Goal: Contribute content: Add original content to the website for others to see

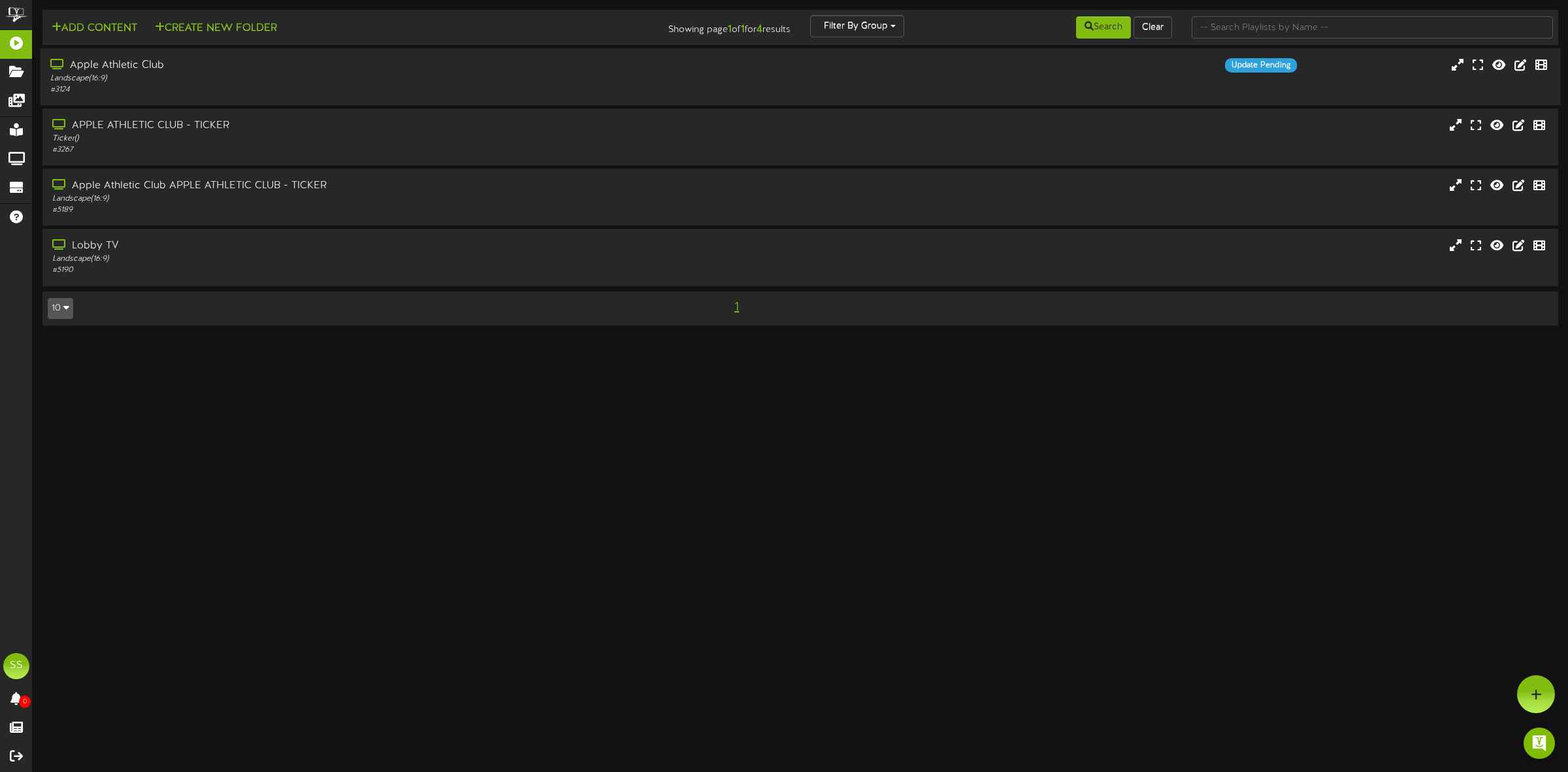
click at [240, 72] on div "Apple Athletic Club" at bounding box center [357, 66] width 614 height 15
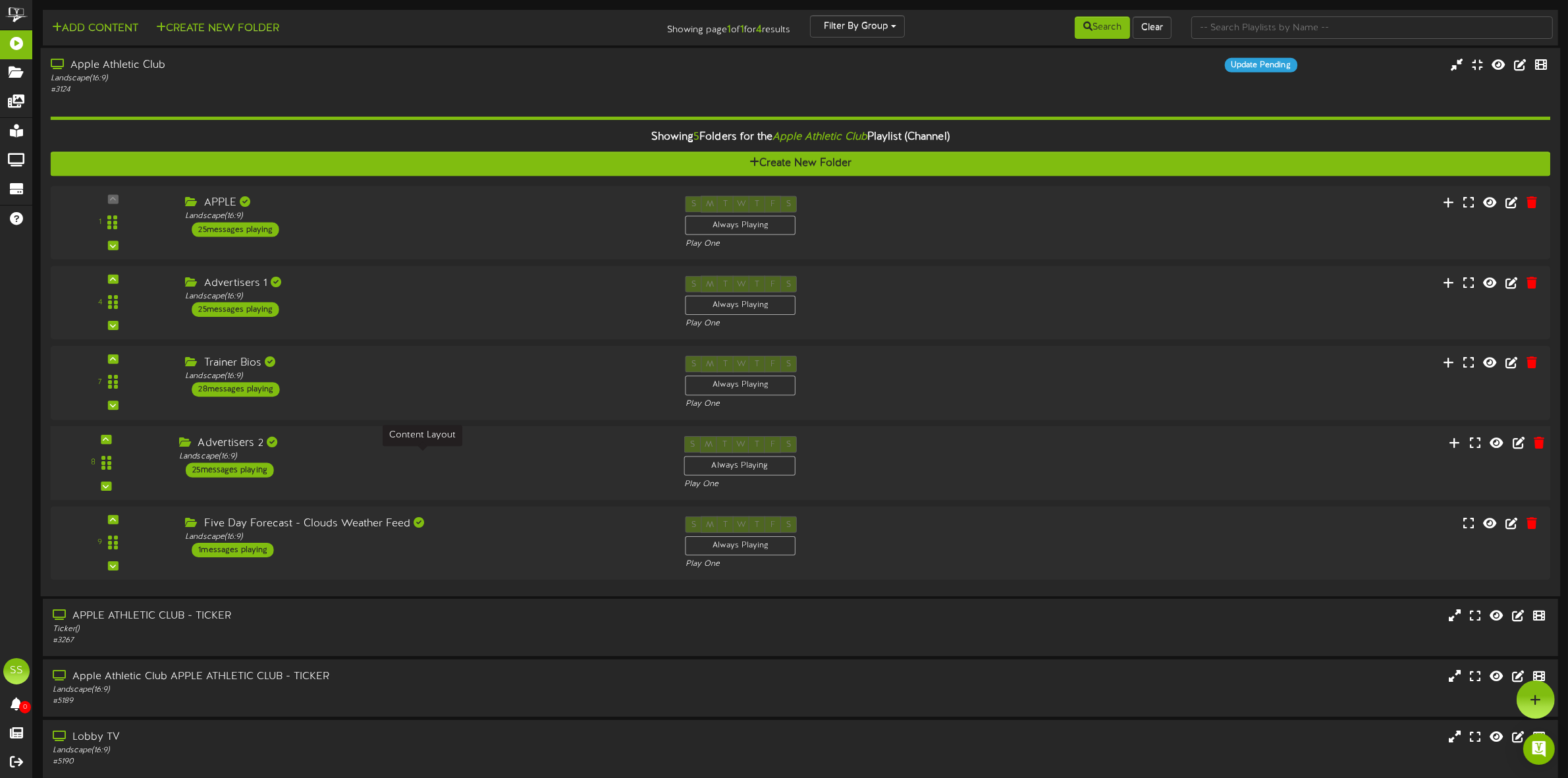
click at [364, 459] on div "Landscape ( 16:9 )" at bounding box center [422, 456] width 485 height 11
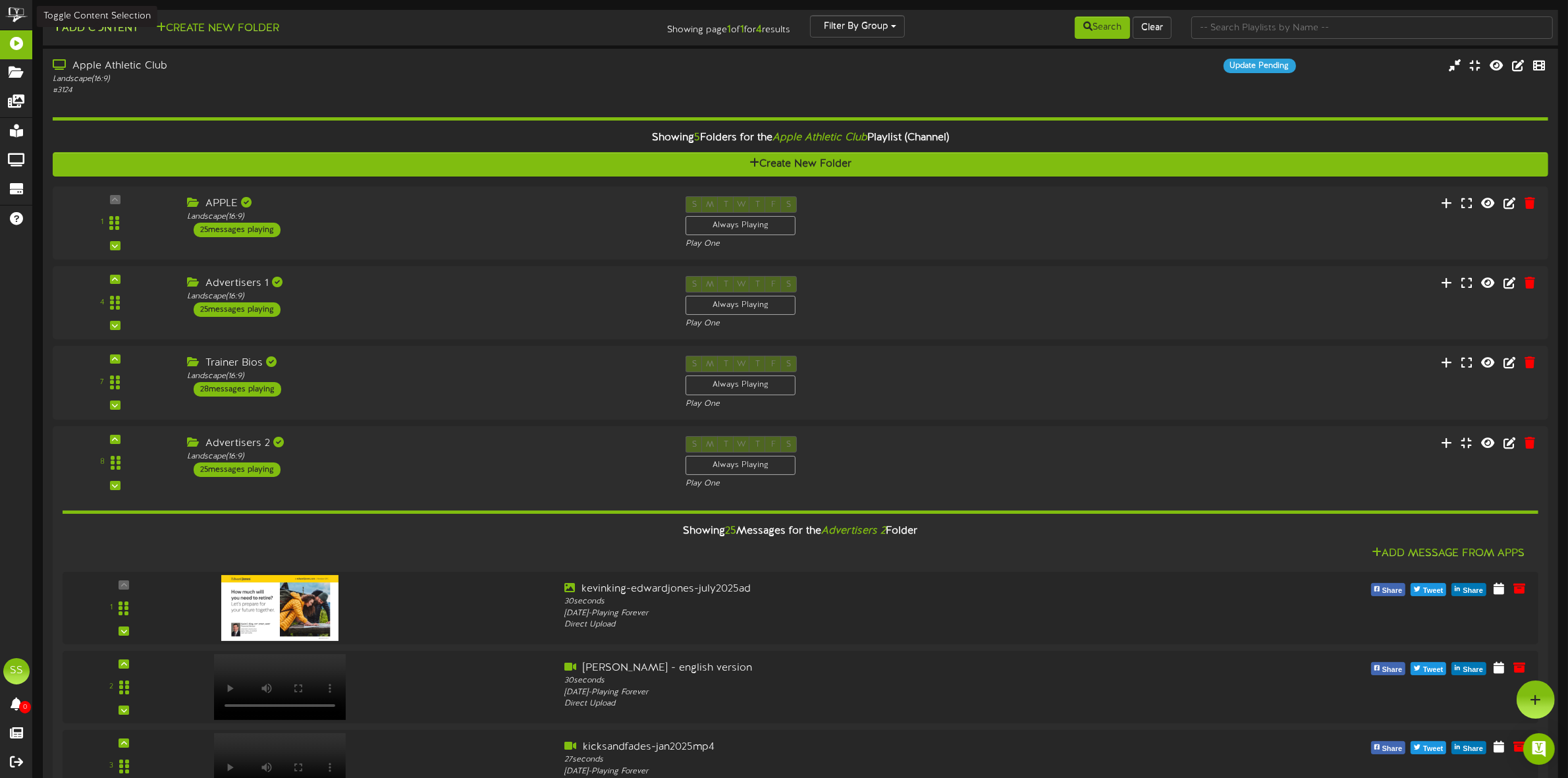
click at [110, 29] on button "Add Content" at bounding box center [95, 28] width 94 height 17
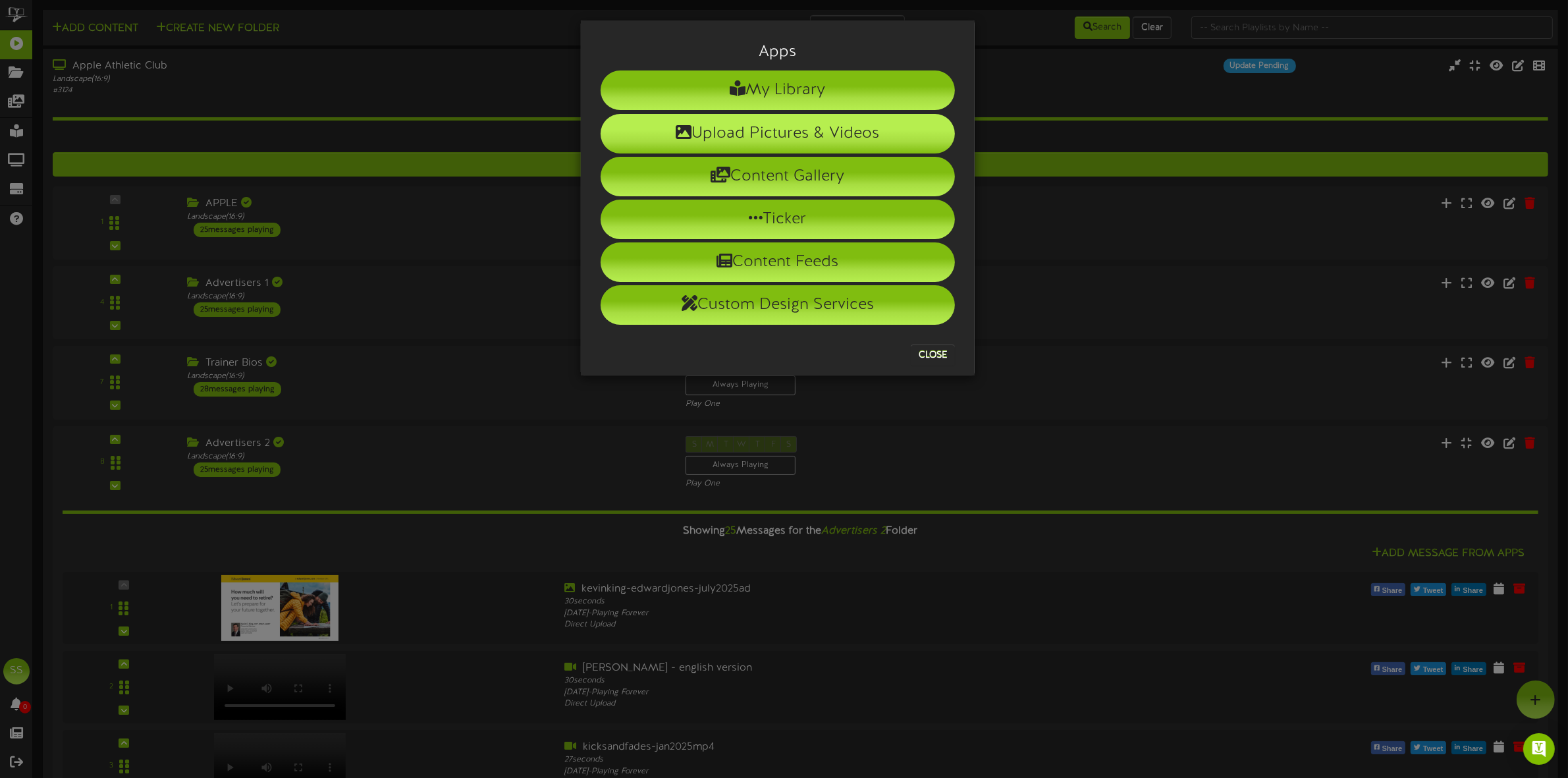
click at [808, 141] on li "Upload Pictures & Videos" at bounding box center [777, 134] width 354 height 39
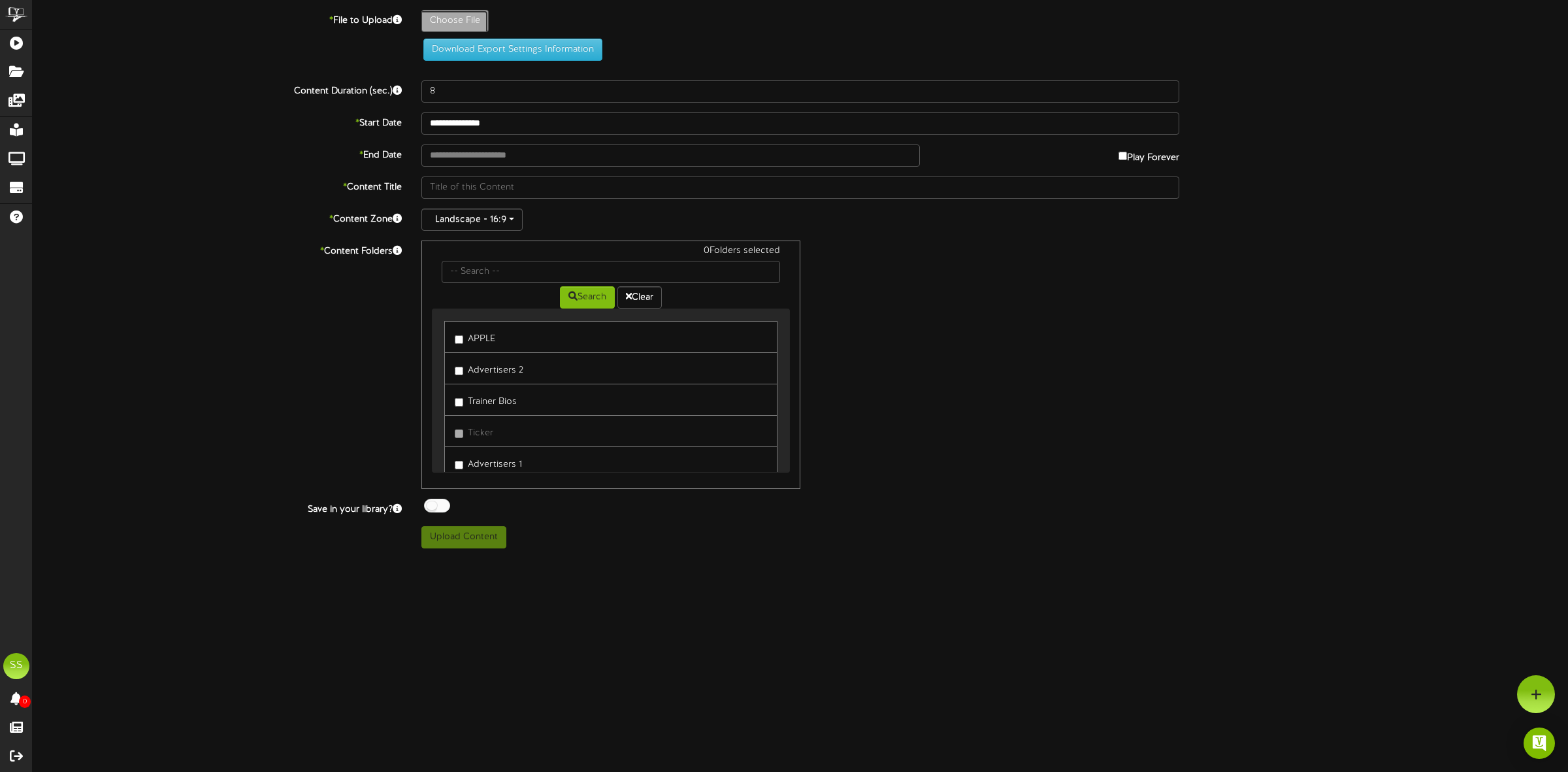
type input "**********"
type input "scalarad1updated-oct2025b"
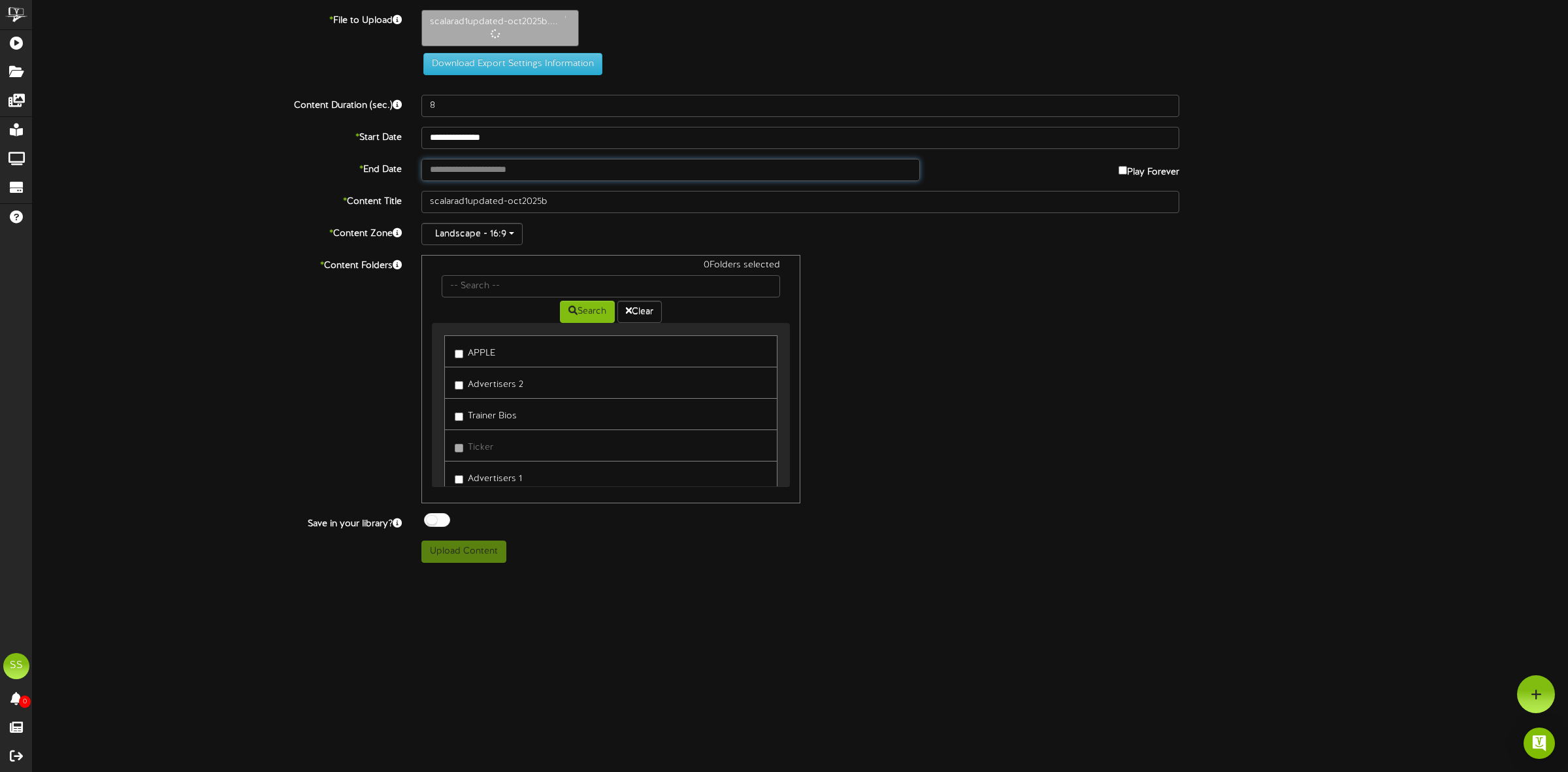
click at [491, 174] on input "text" at bounding box center [670, 170] width 499 height 22
type input "**********"
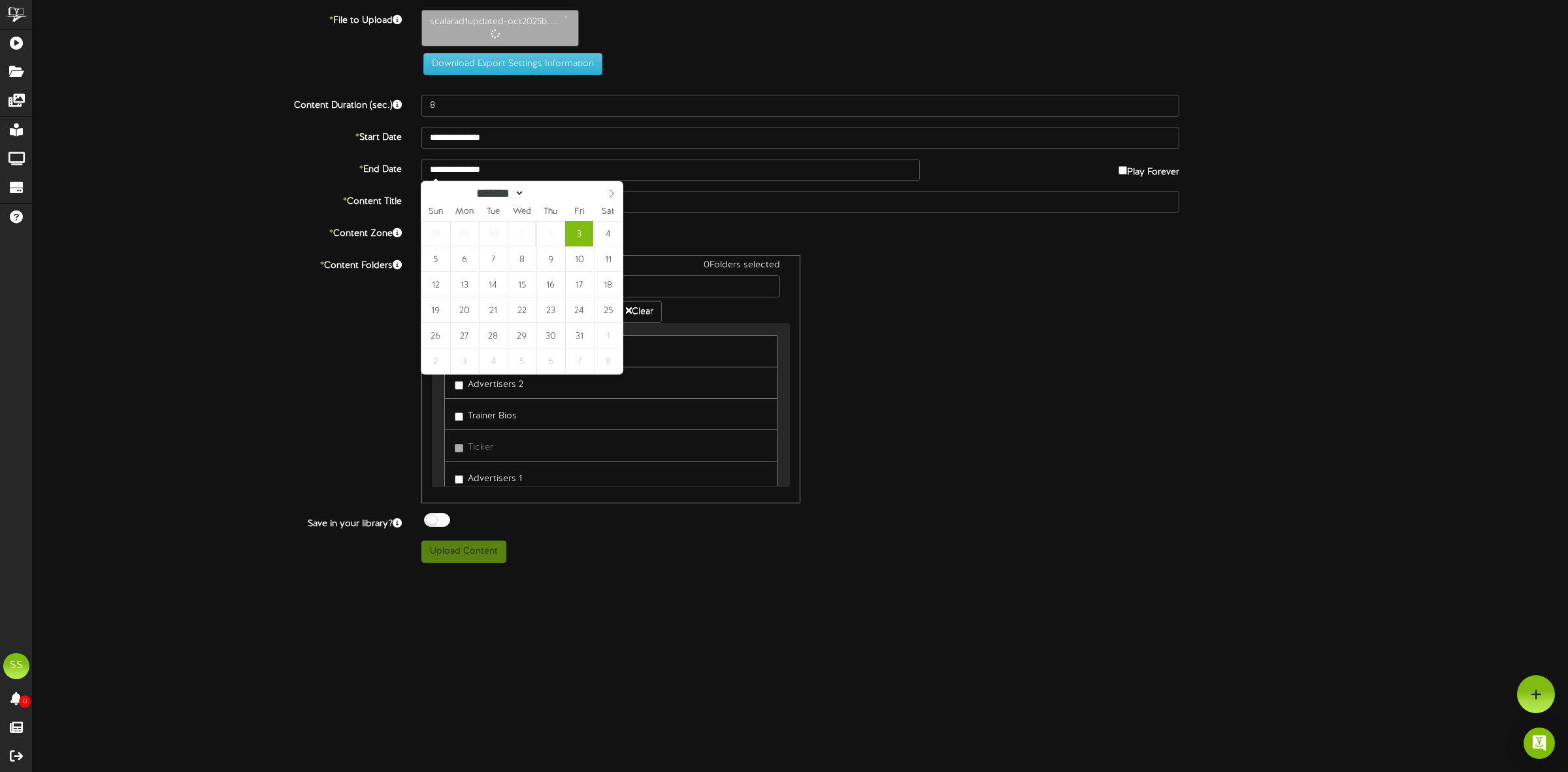
select select "**"
click at [613, 188] on span at bounding box center [611, 193] width 22 height 22
type input "**********"
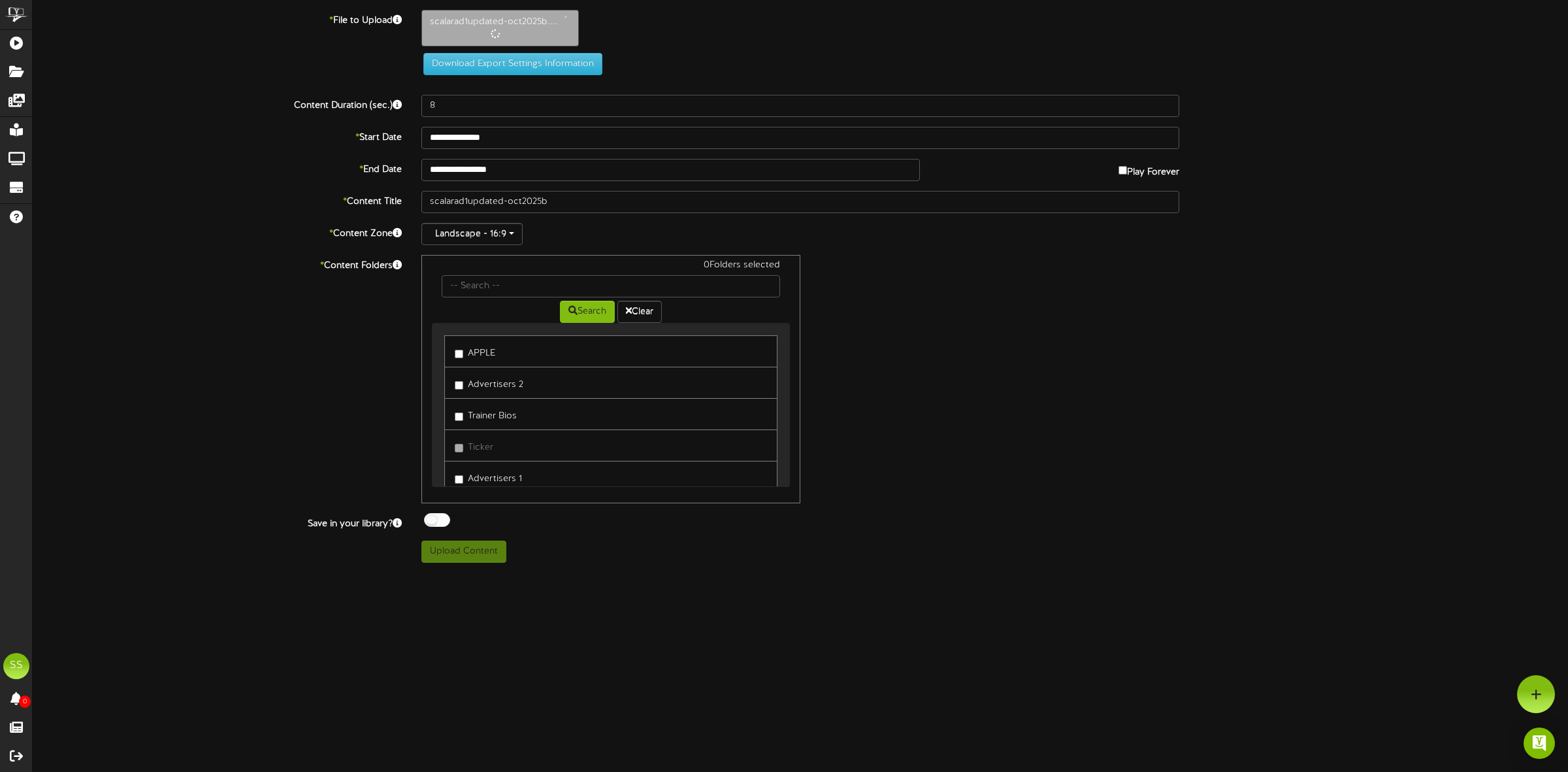
click at [473, 383] on label "Advertisers 2" at bounding box center [489, 383] width 69 height 17
click at [441, 523] on div at bounding box center [437, 520] width 26 height 14
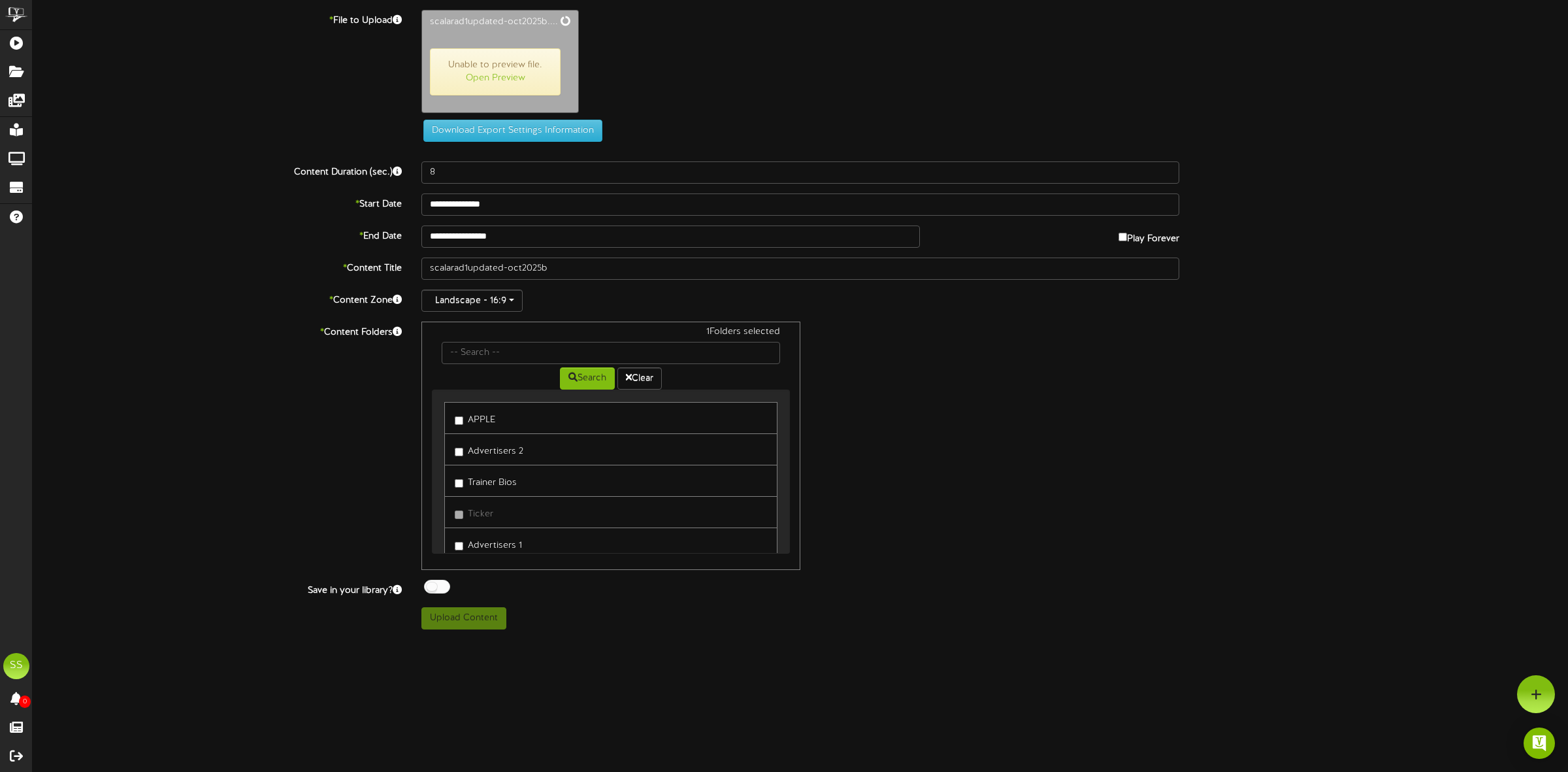
type input "30"
click at [502, 78] on link "Open Preview" at bounding box center [495, 77] width 59 height 10
click at [478, 614] on button "Upload Content" at bounding box center [464, 617] width 85 height 22
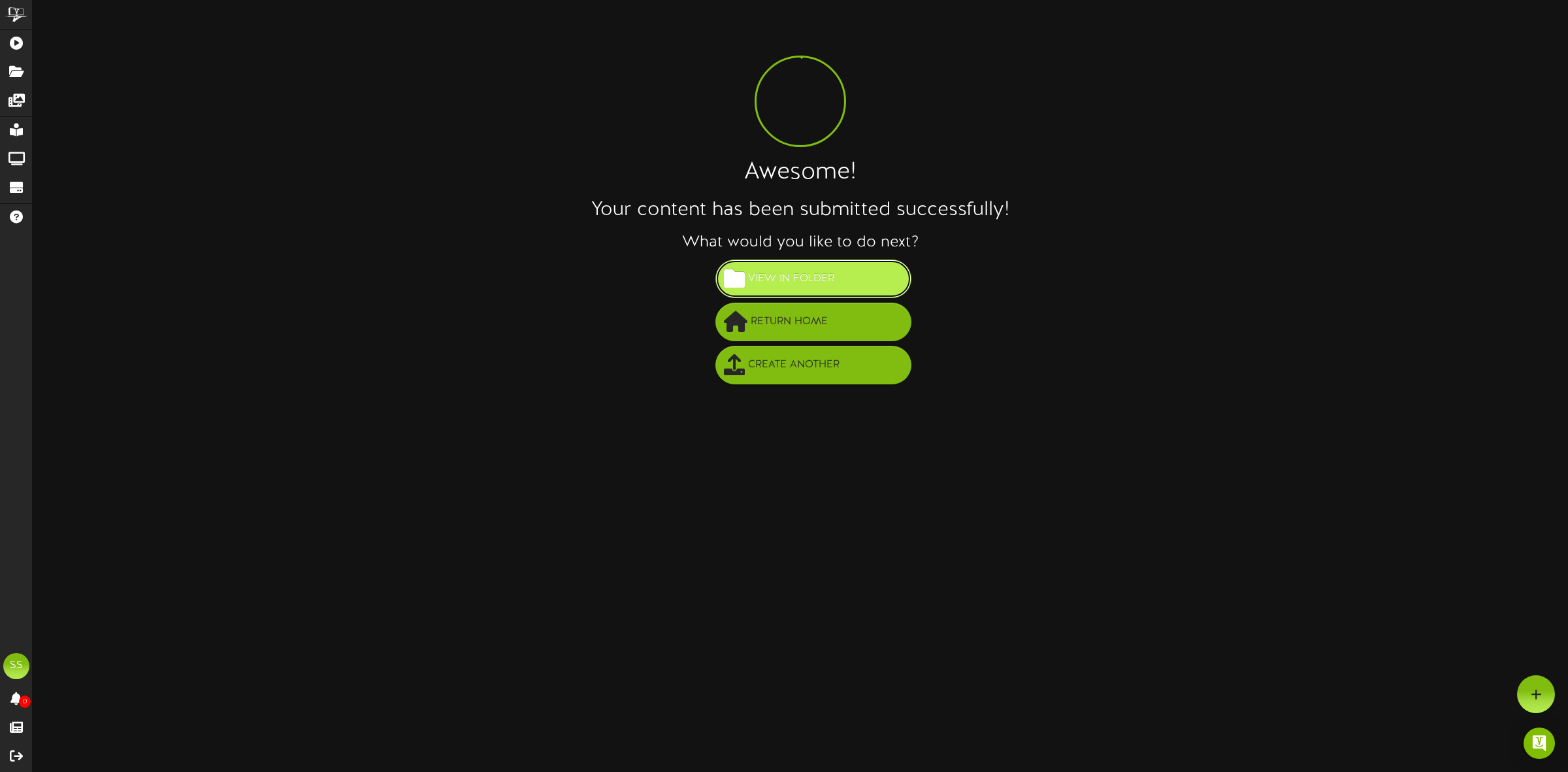
click at [796, 276] on span "View in Folder" at bounding box center [791, 279] width 93 height 21
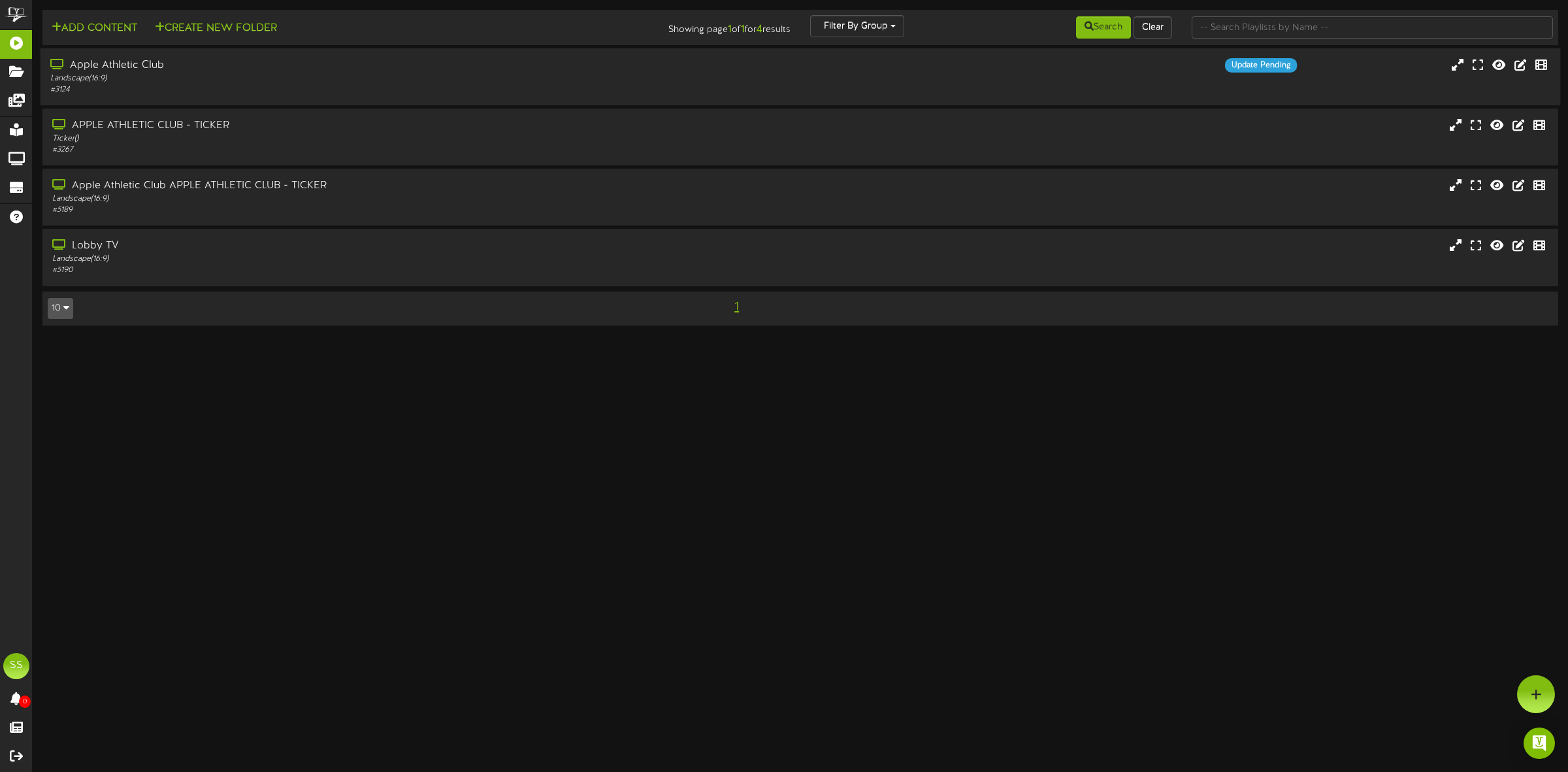
click at [198, 76] on div "Landscape ( 16:9 )" at bounding box center [357, 78] width 614 height 11
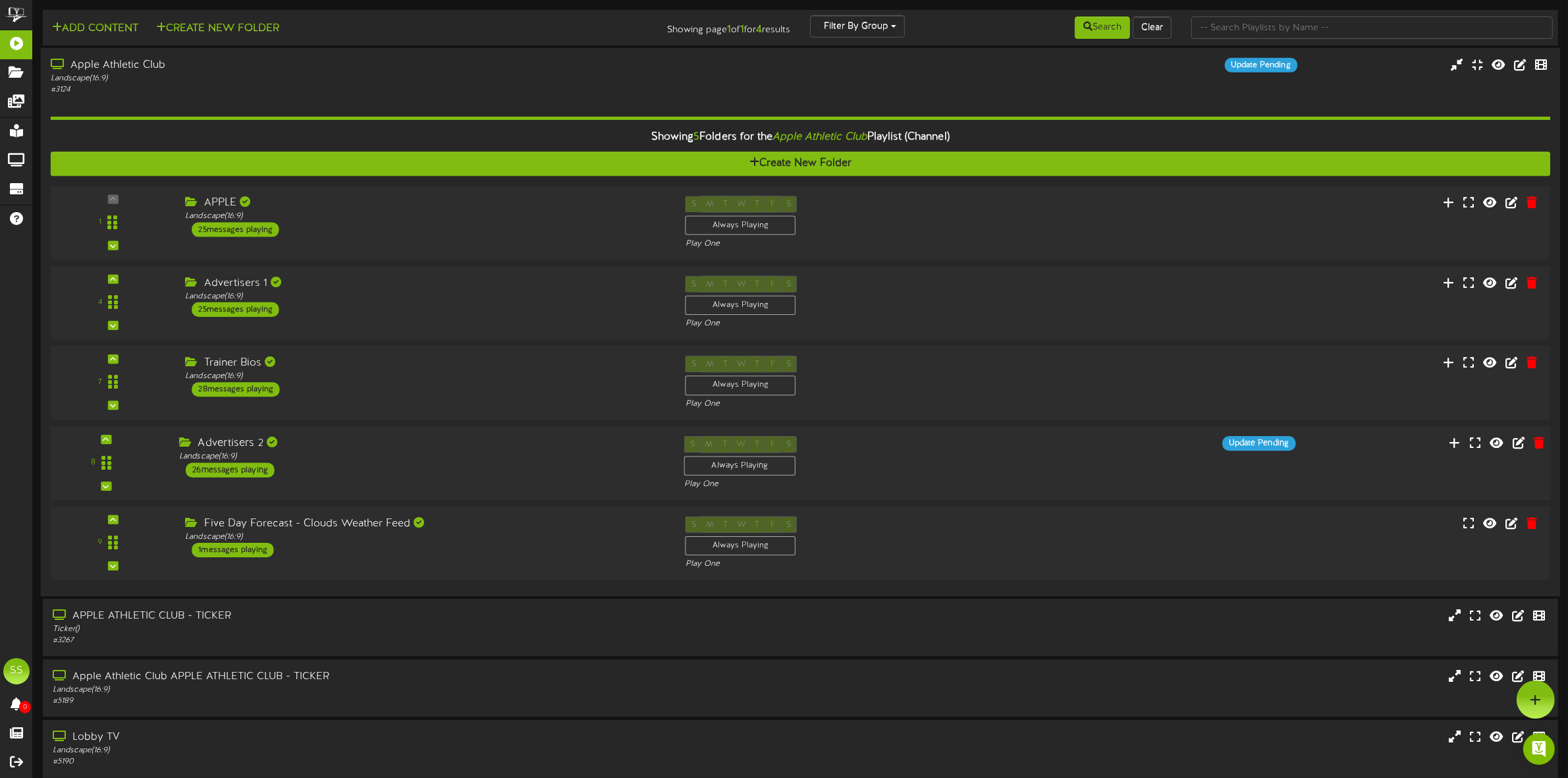
click at [378, 451] on div "Advertisers 2" at bounding box center [422, 444] width 485 height 16
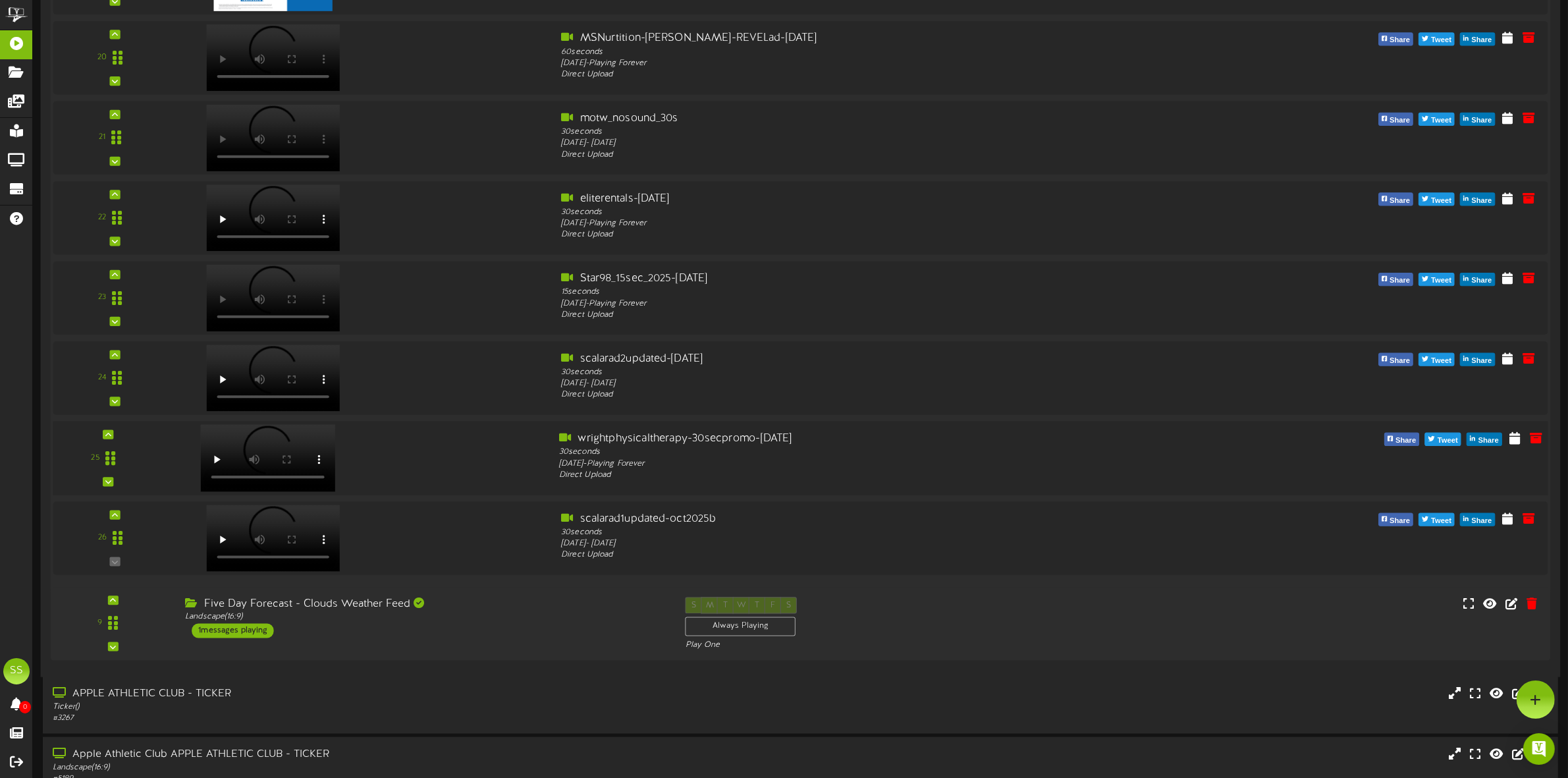
scroll to position [1945, 0]
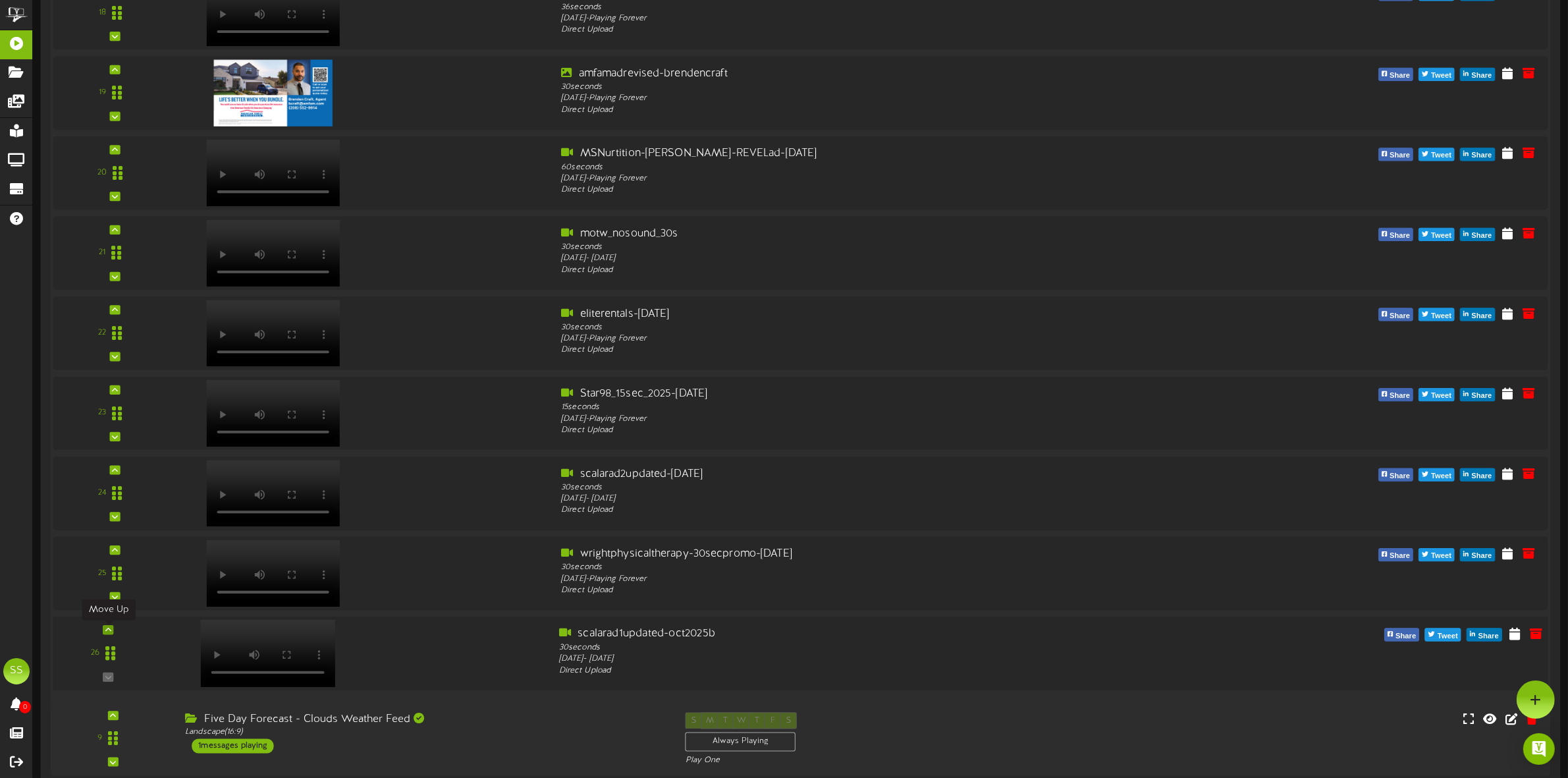
click at [108, 633] on icon at bounding box center [108, 630] width 6 height 7
click at [106, 551] on icon at bounding box center [108, 550] width 6 height 7
click at [108, 472] on icon at bounding box center [108, 470] width 6 height 7
click at [109, 392] on icon at bounding box center [108, 389] width 6 height 7
click at [107, 311] on icon at bounding box center [108, 309] width 6 height 7
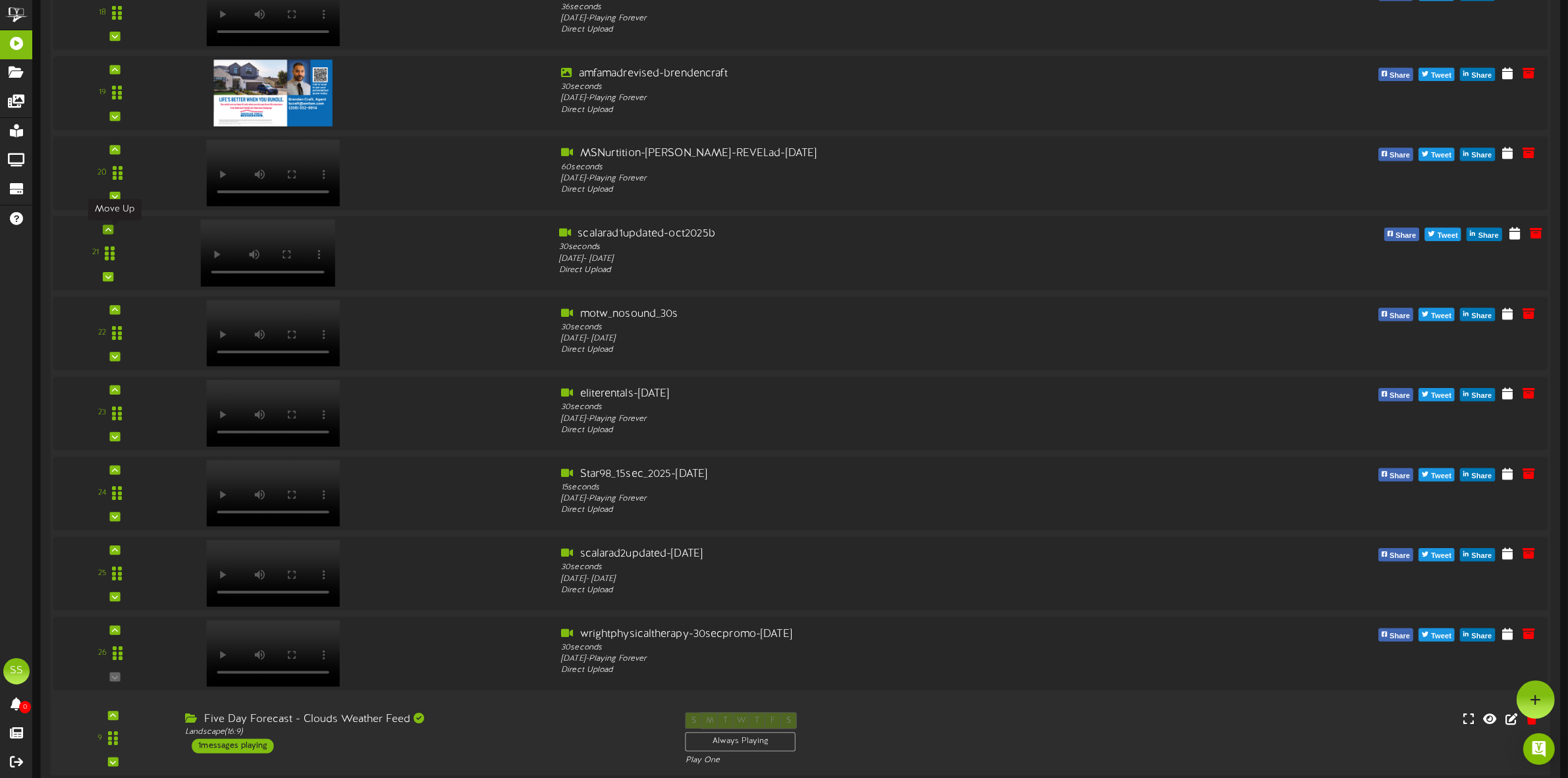
click at [106, 228] on icon at bounding box center [108, 228] width 6 height 7
click at [109, 152] on icon at bounding box center [108, 149] width 6 height 7
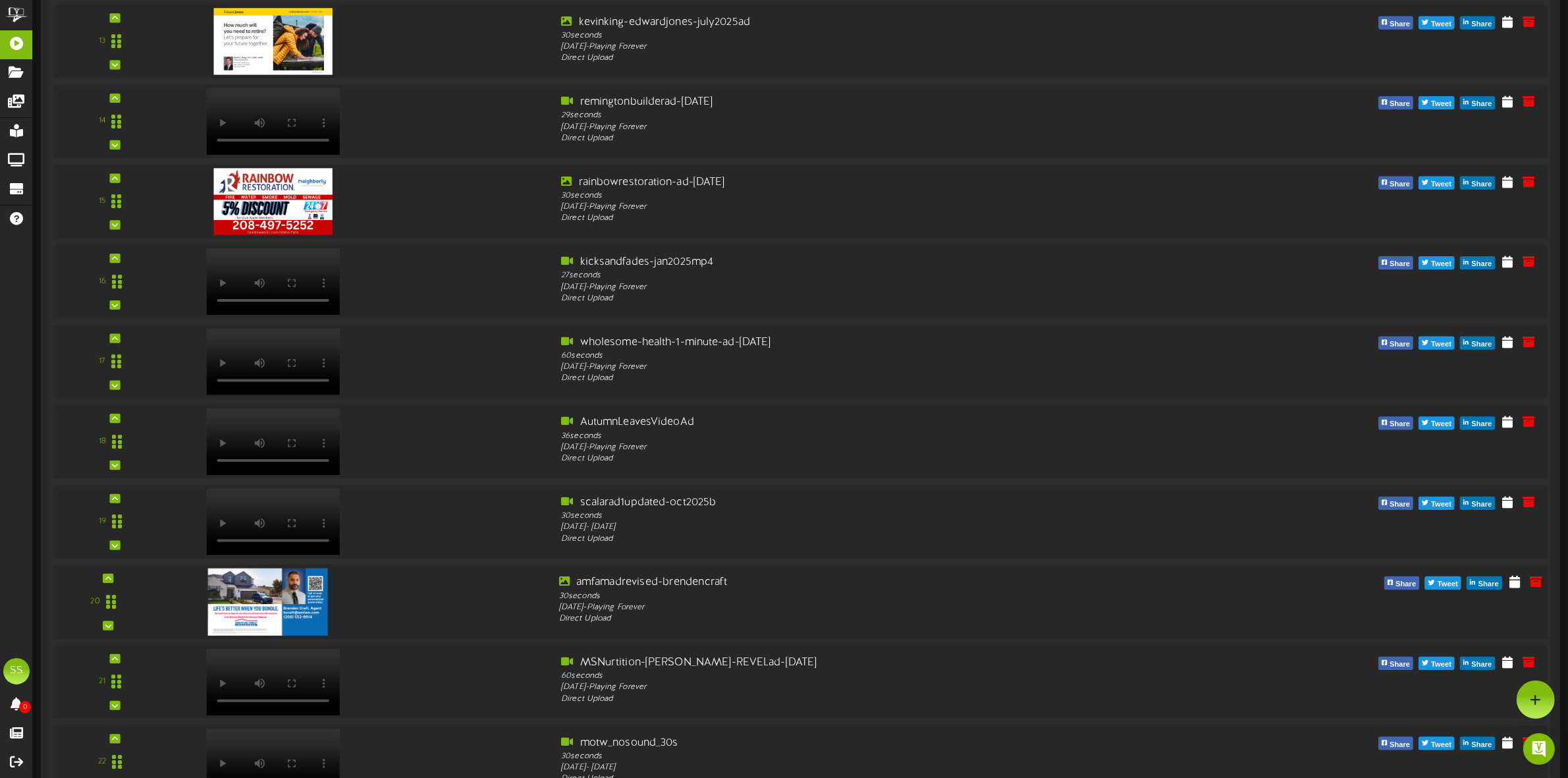
scroll to position [1451, 0]
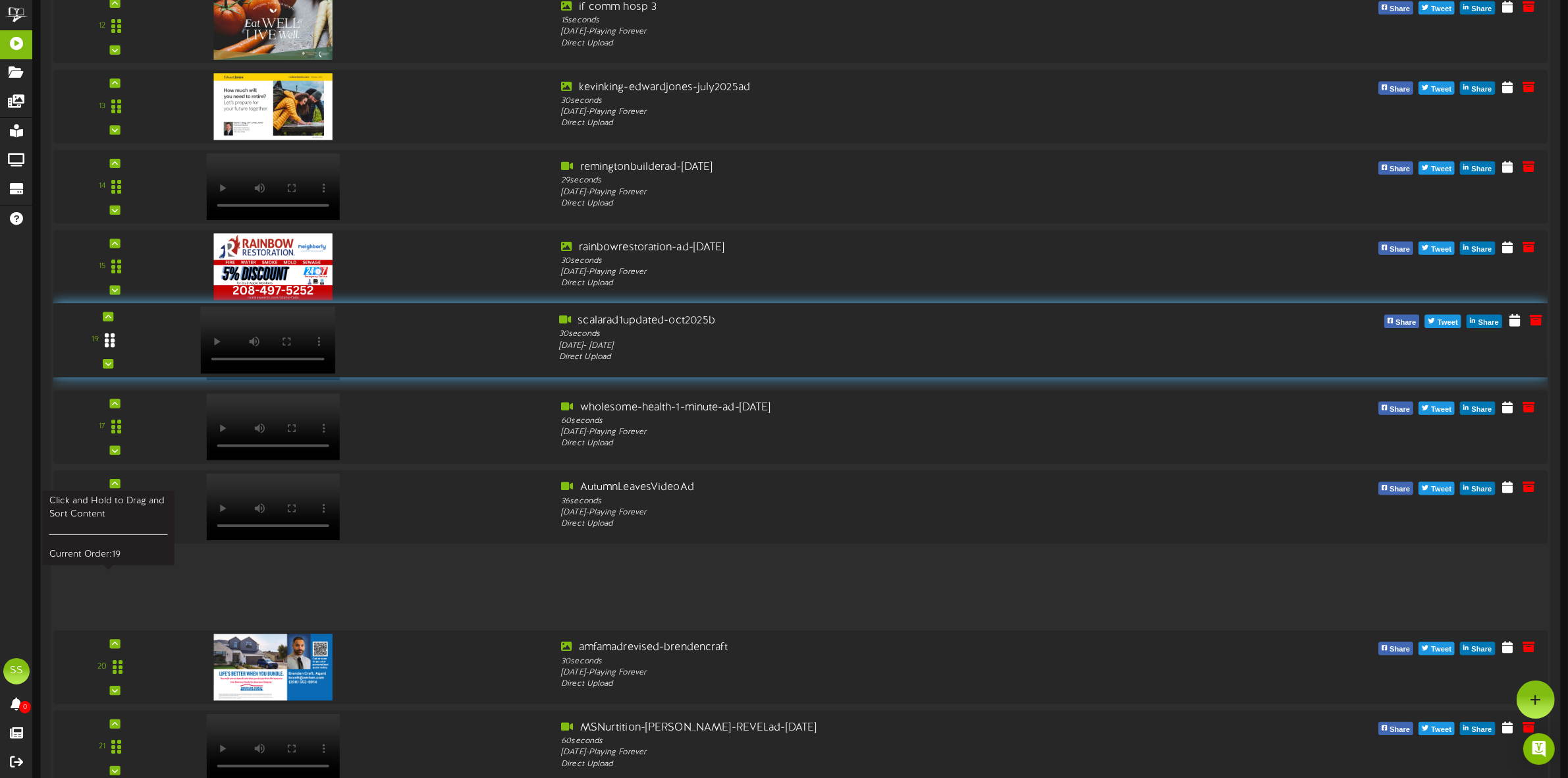
drag, startPoint x: 110, startPoint y: 591, endPoint x: 105, endPoint y: 347, distance: 244.1
click at [105, 347] on icon at bounding box center [109, 340] width 10 height 17
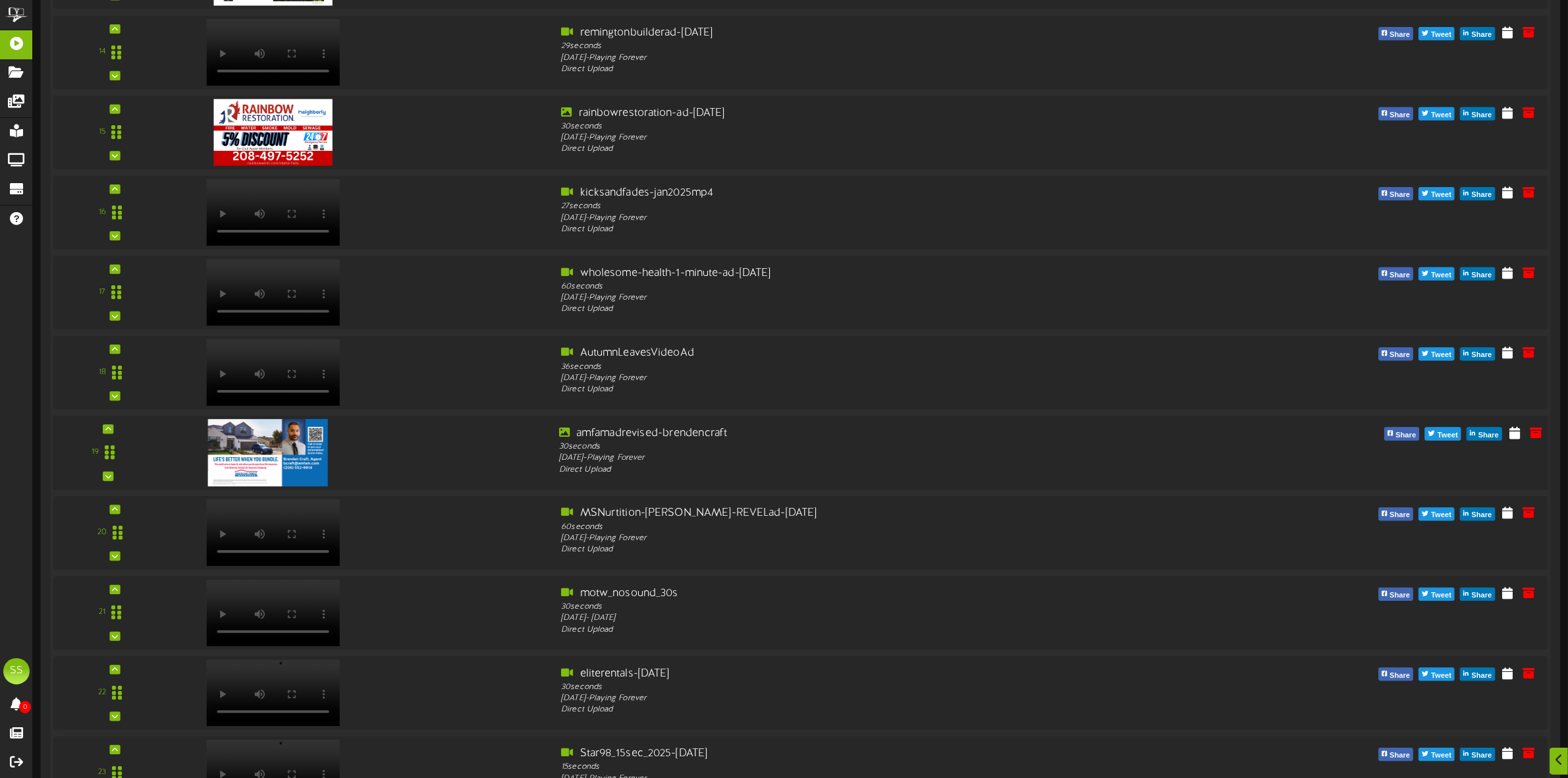
scroll to position [2027, 0]
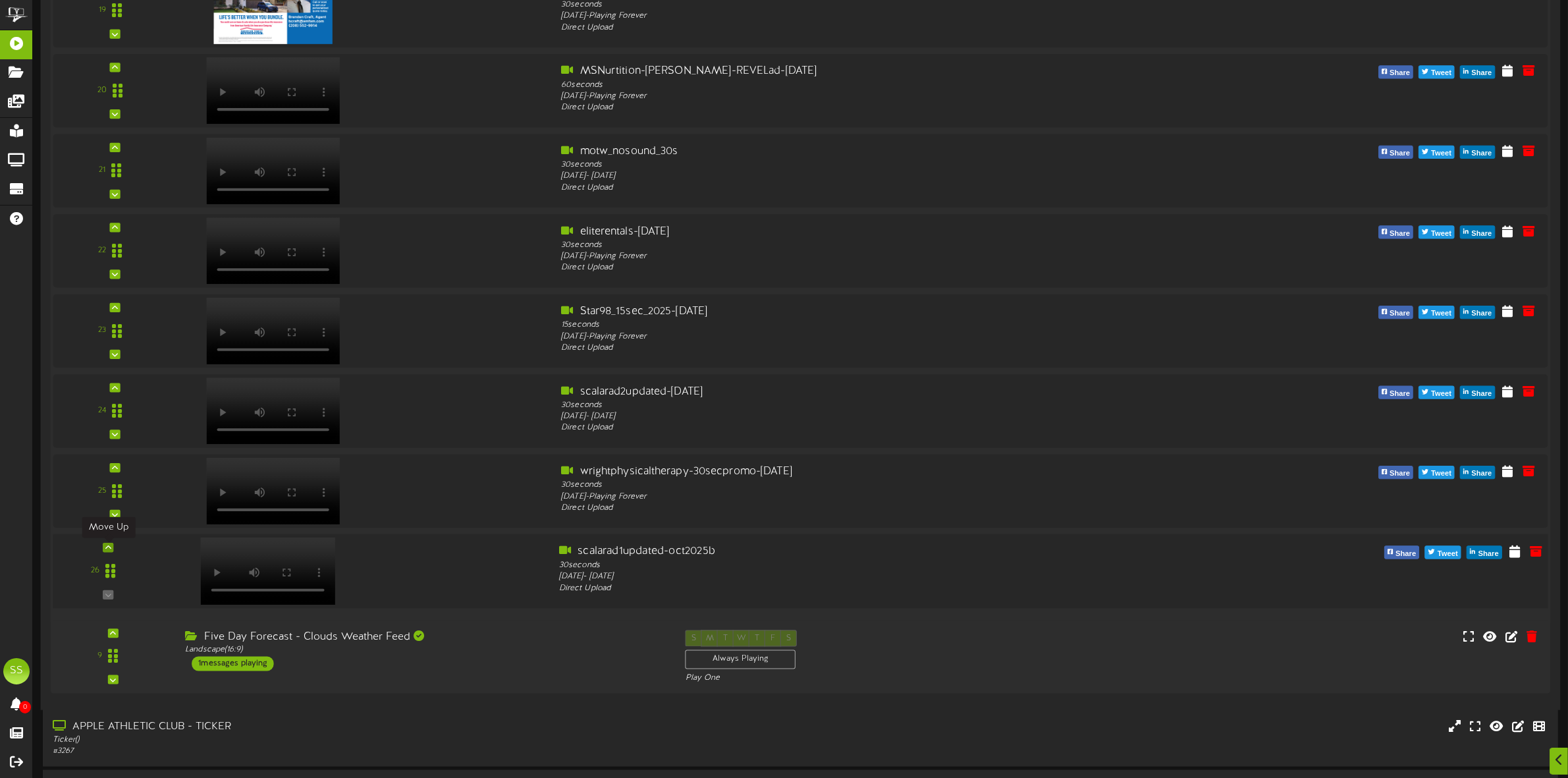
click at [106, 551] on icon at bounding box center [108, 547] width 6 height 7
click at [110, 469] on icon at bounding box center [108, 468] width 6 height 7
click at [106, 390] on icon at bounding box center [108, 387] width 6 height 7
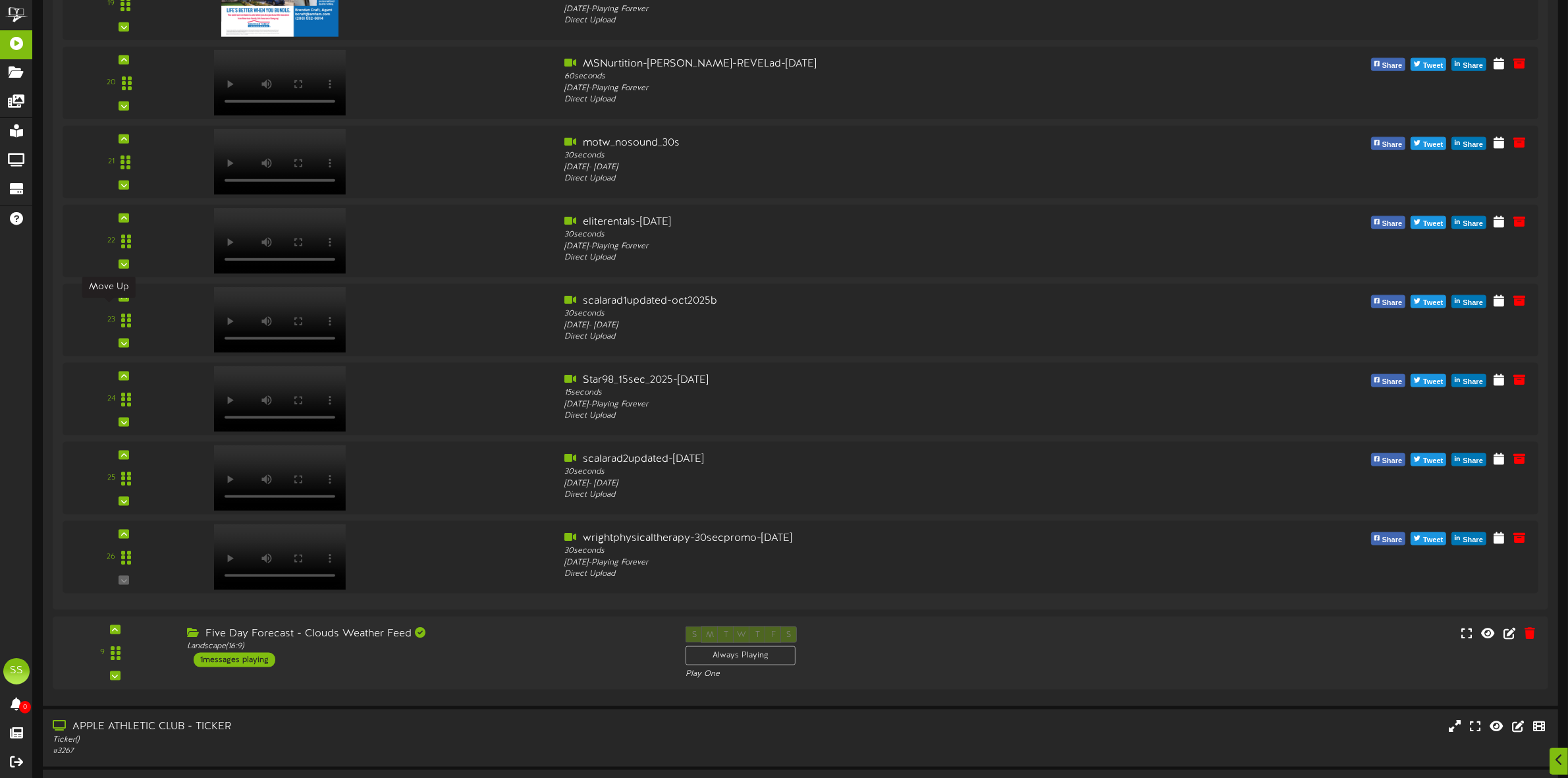
click at [121, 301] on icon at bounding box center [124, 297] width 6 height 7
click at [121, 222] on icon at bounding box center [124, 218] width 6 height 7
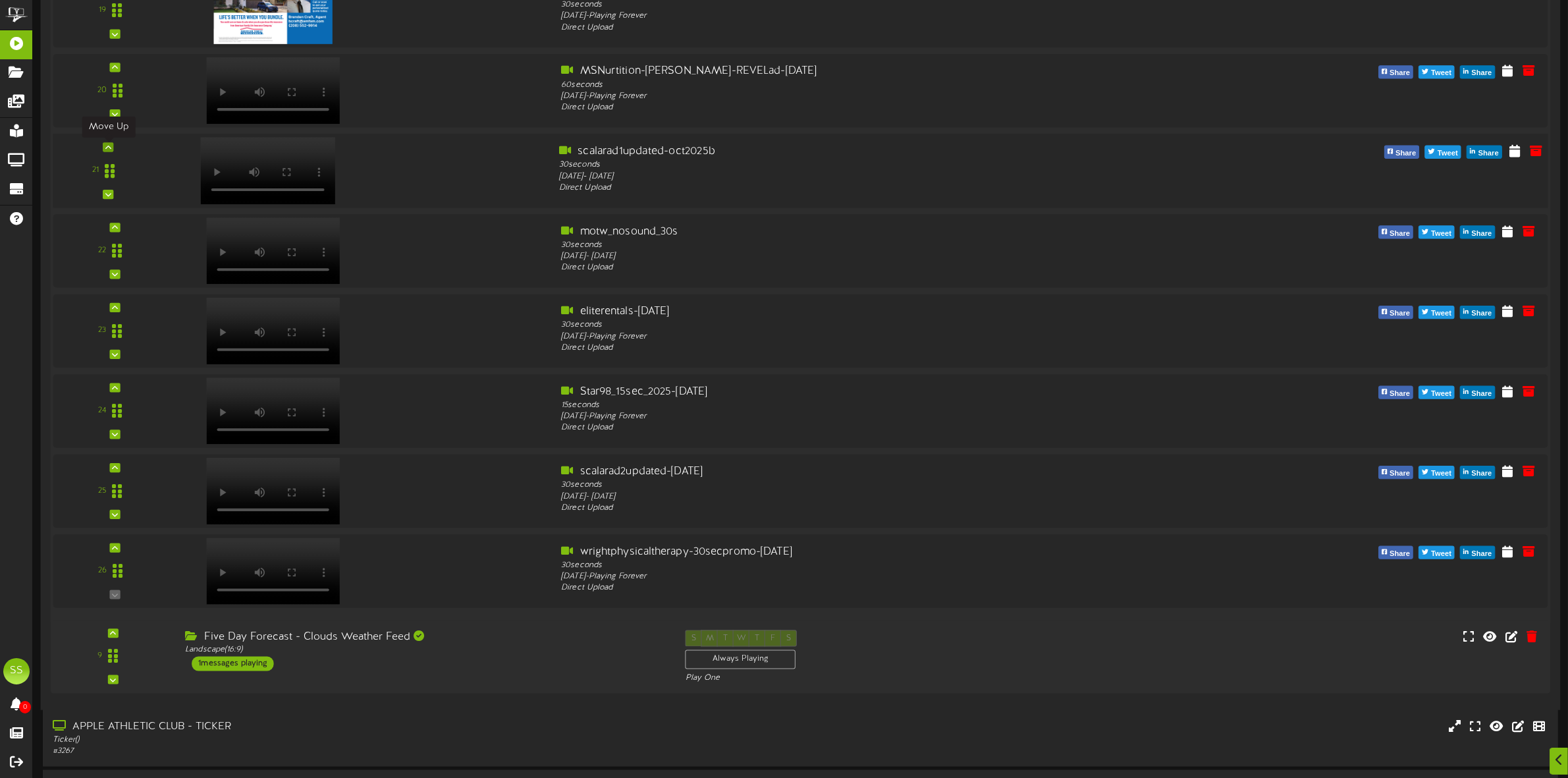
click at [108, 150] on icon at bounding box center [108, 146] width 6 height 7
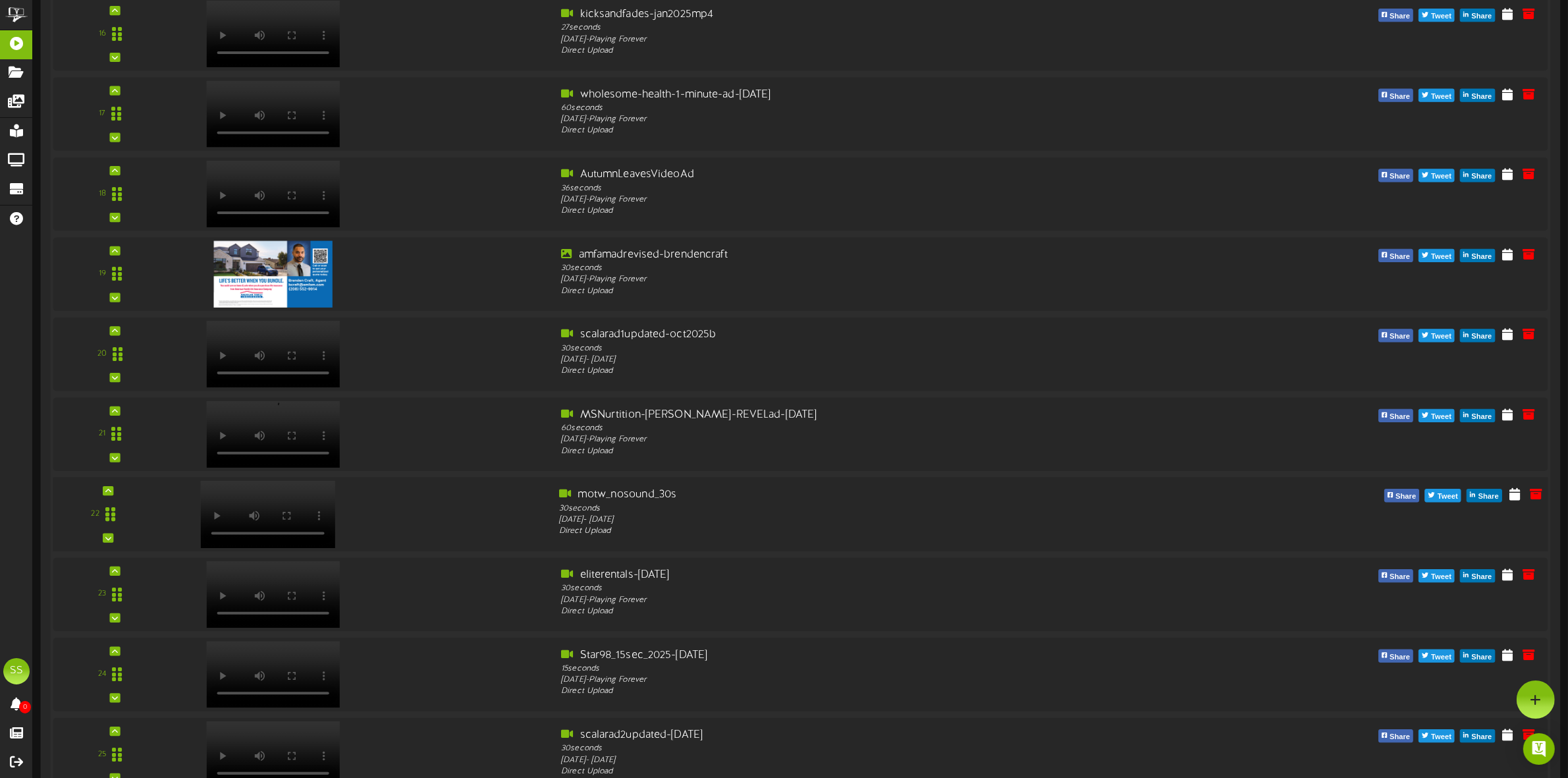
scroll to position [1698, 0]
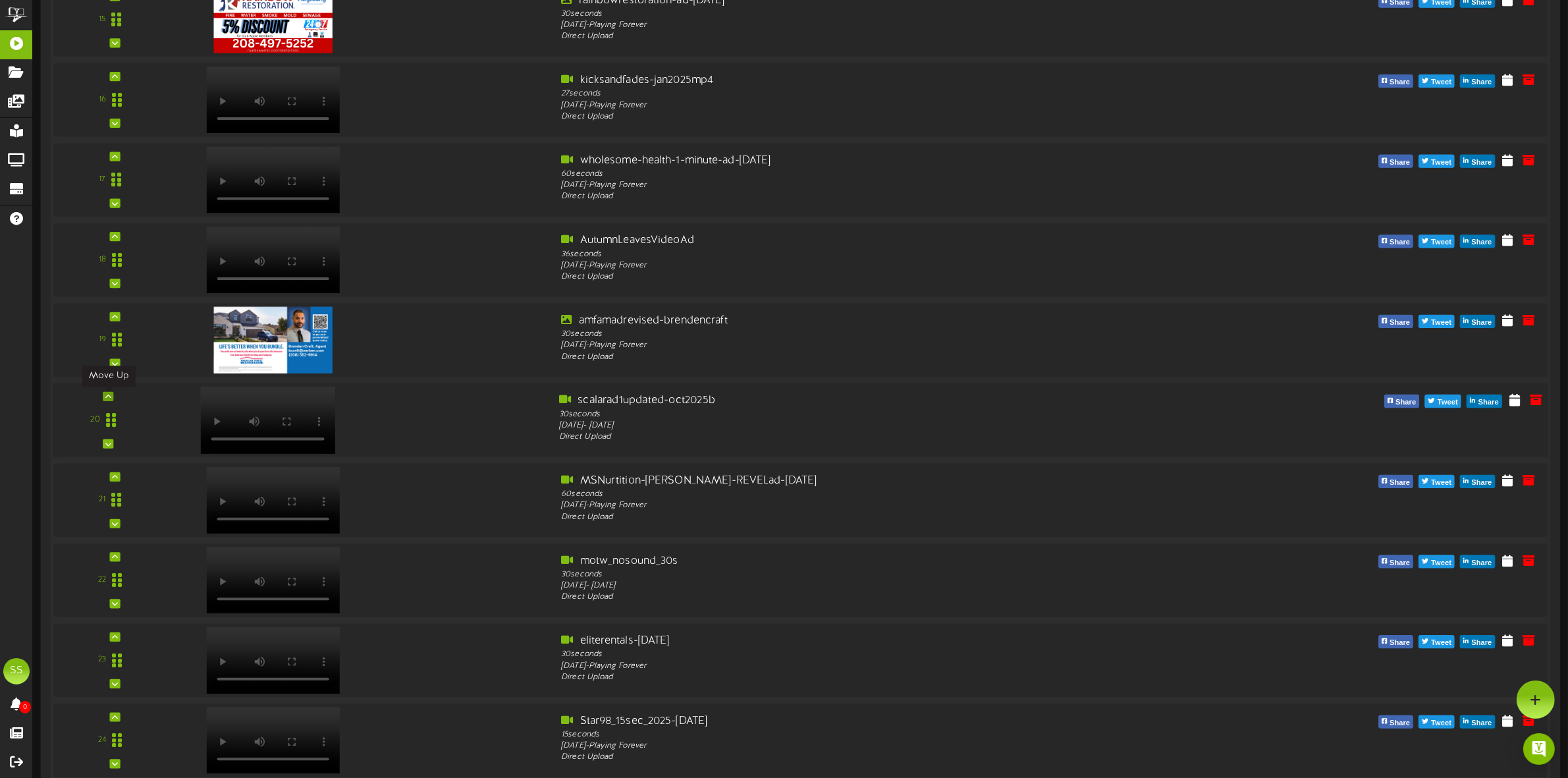
click at [110, 400] on icon at bounding box center [108, 396] width 6 height 7
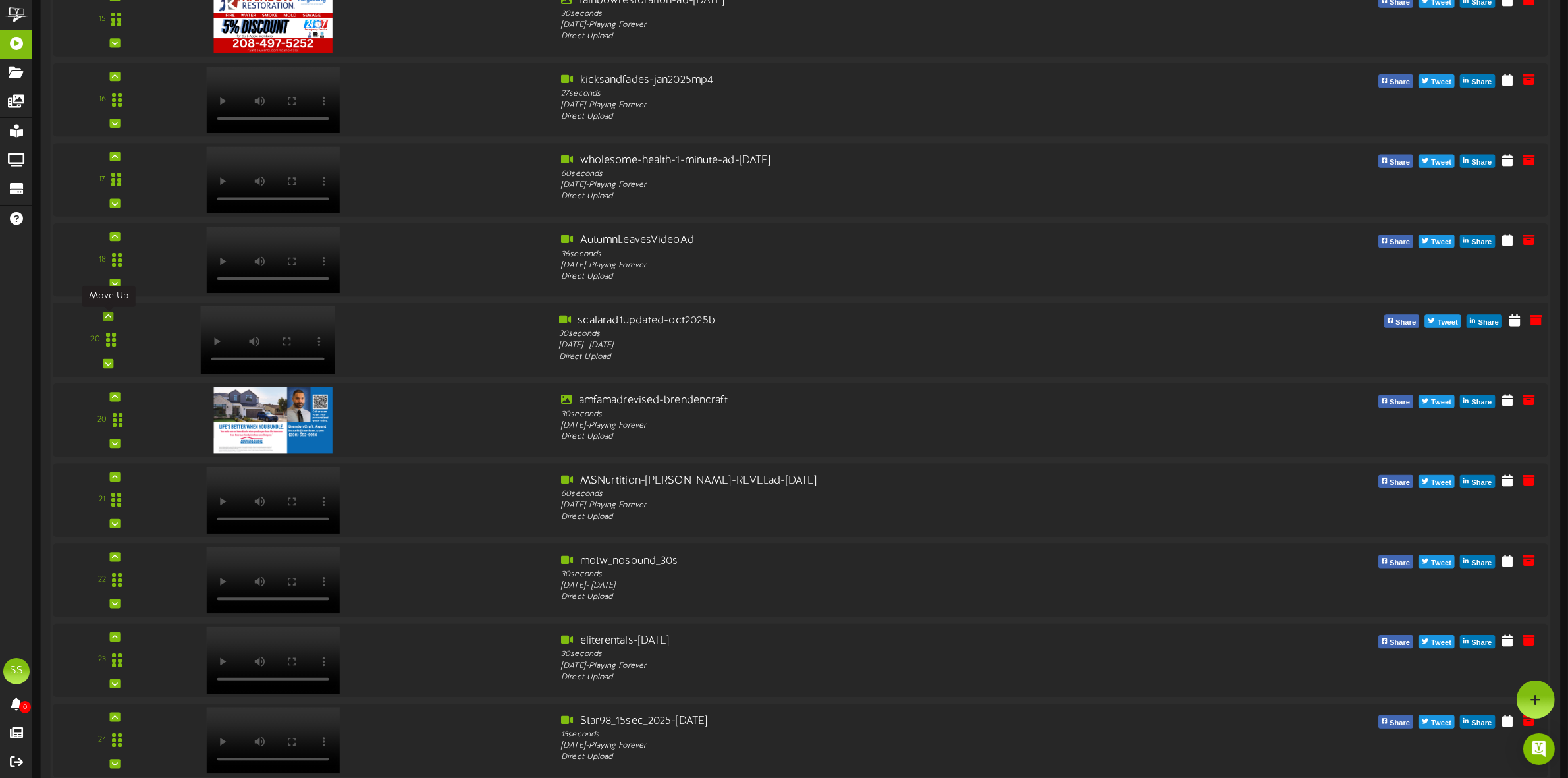
click at [107, 319] on icon at bounding box center [108, 316] width 6 height 7
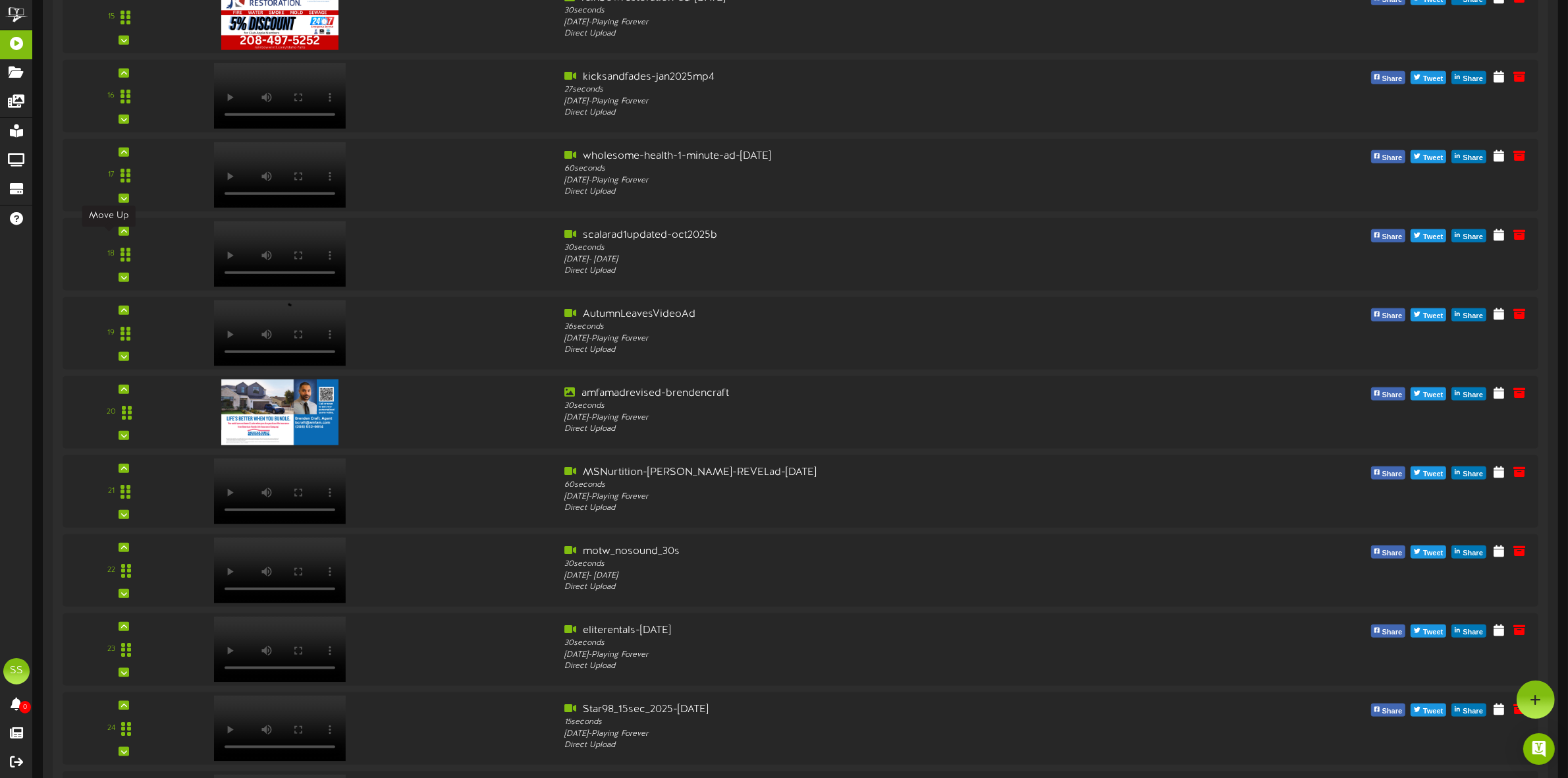
click at [121, 234] on icon at bounding box center [124, 230] width 6 height 7
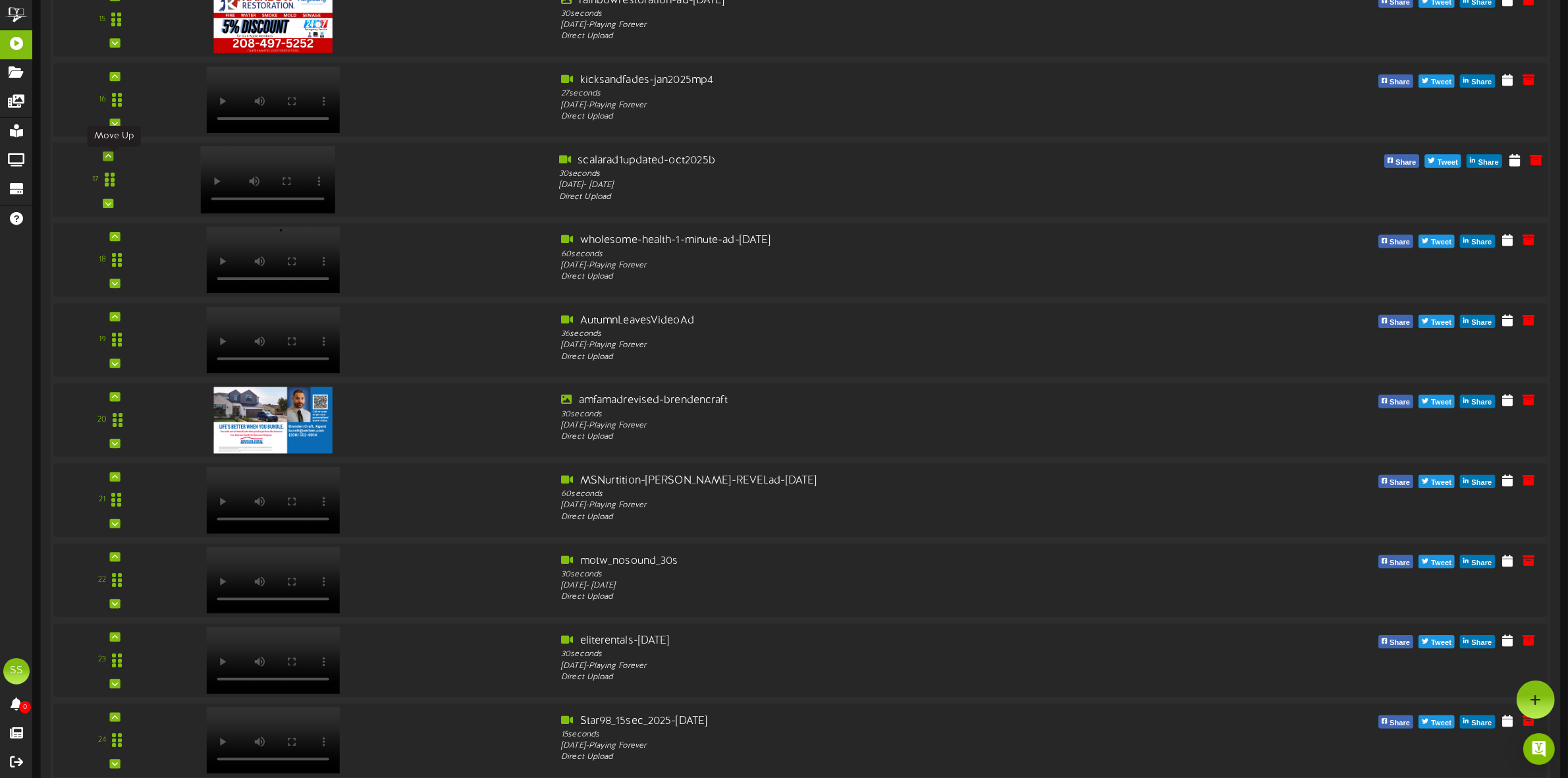
click at [108, 157] on icon at bounding box center [108, 156] width 6 height 7
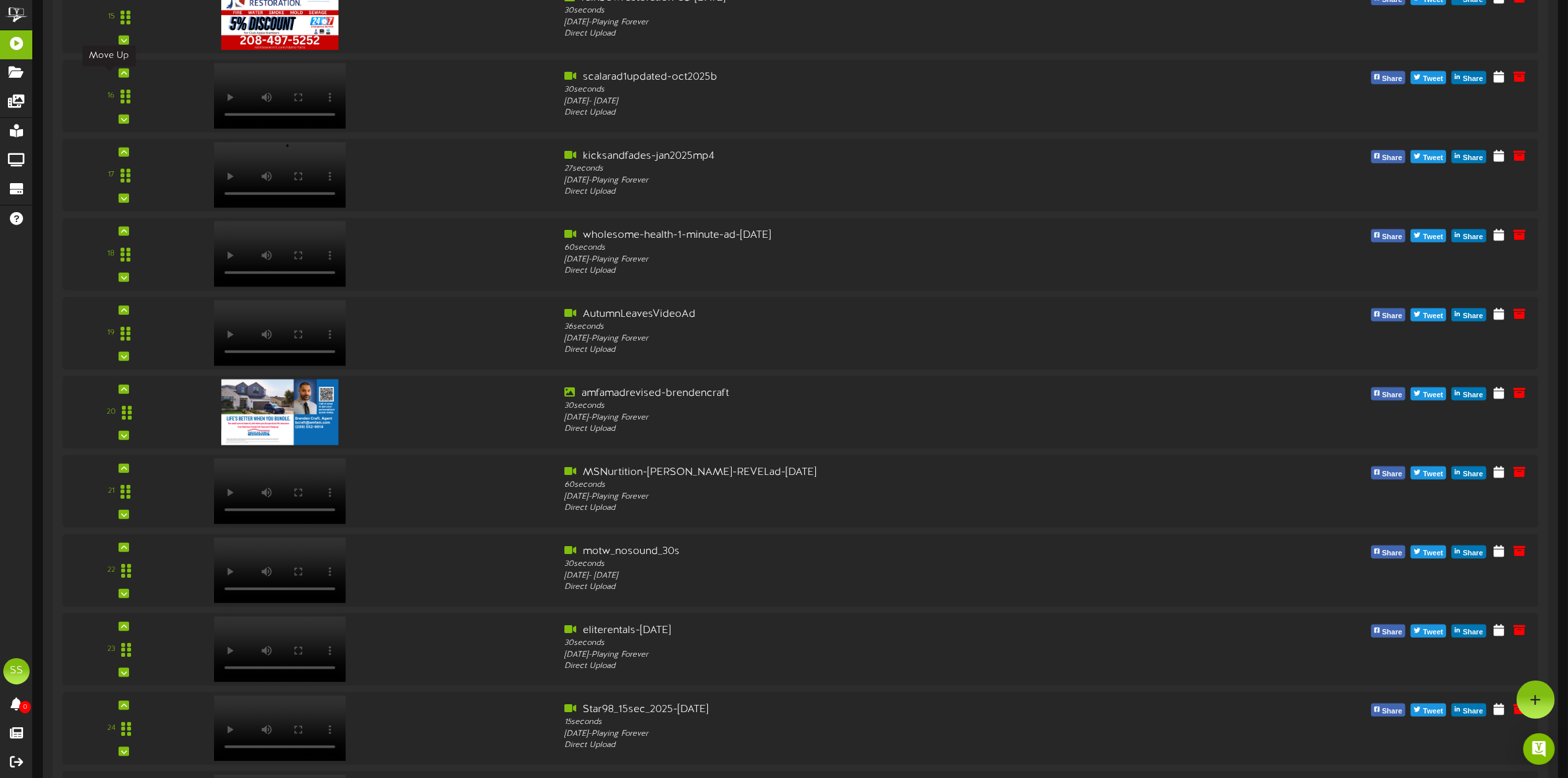
click at [121, 76] on icon at bounding box center [124, 73] width 6 height 7
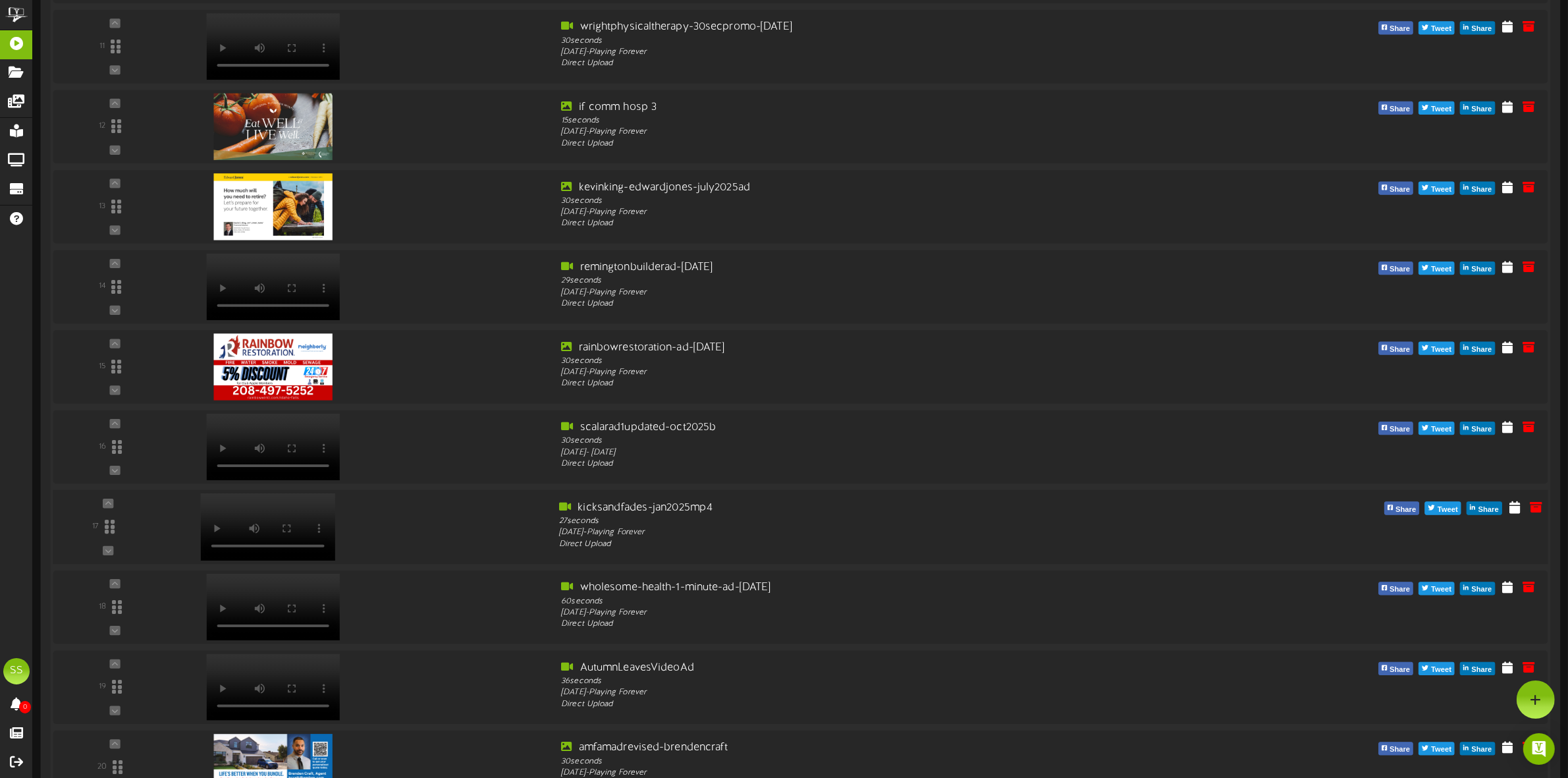
scroll to position [1286, 0]
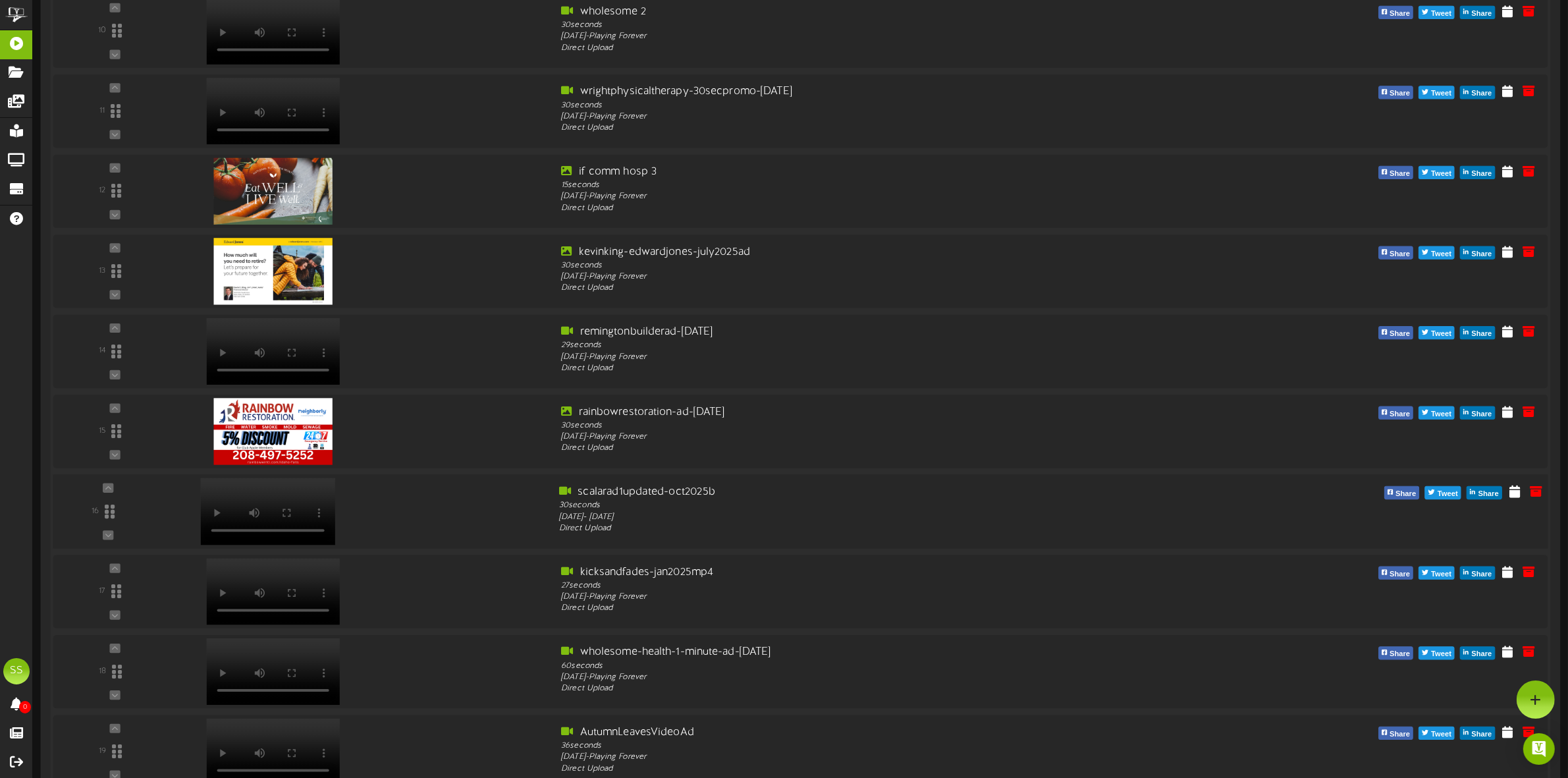
click at [109, 493] on div "16" at bounding box center [108, 512] width 105 height 54
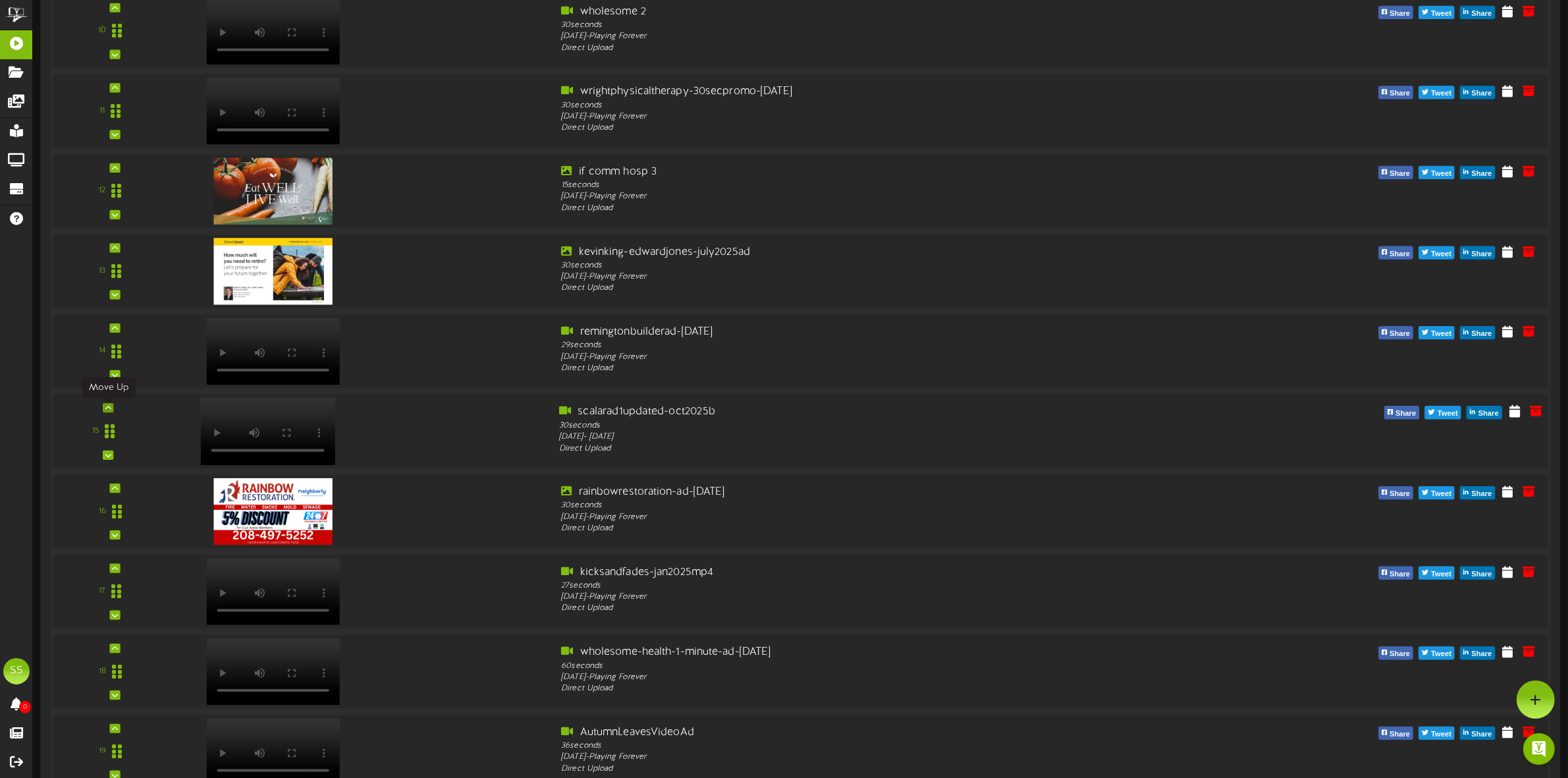
click at [109, 410] on icon at bounding box center [108, 407] width 6 height 7
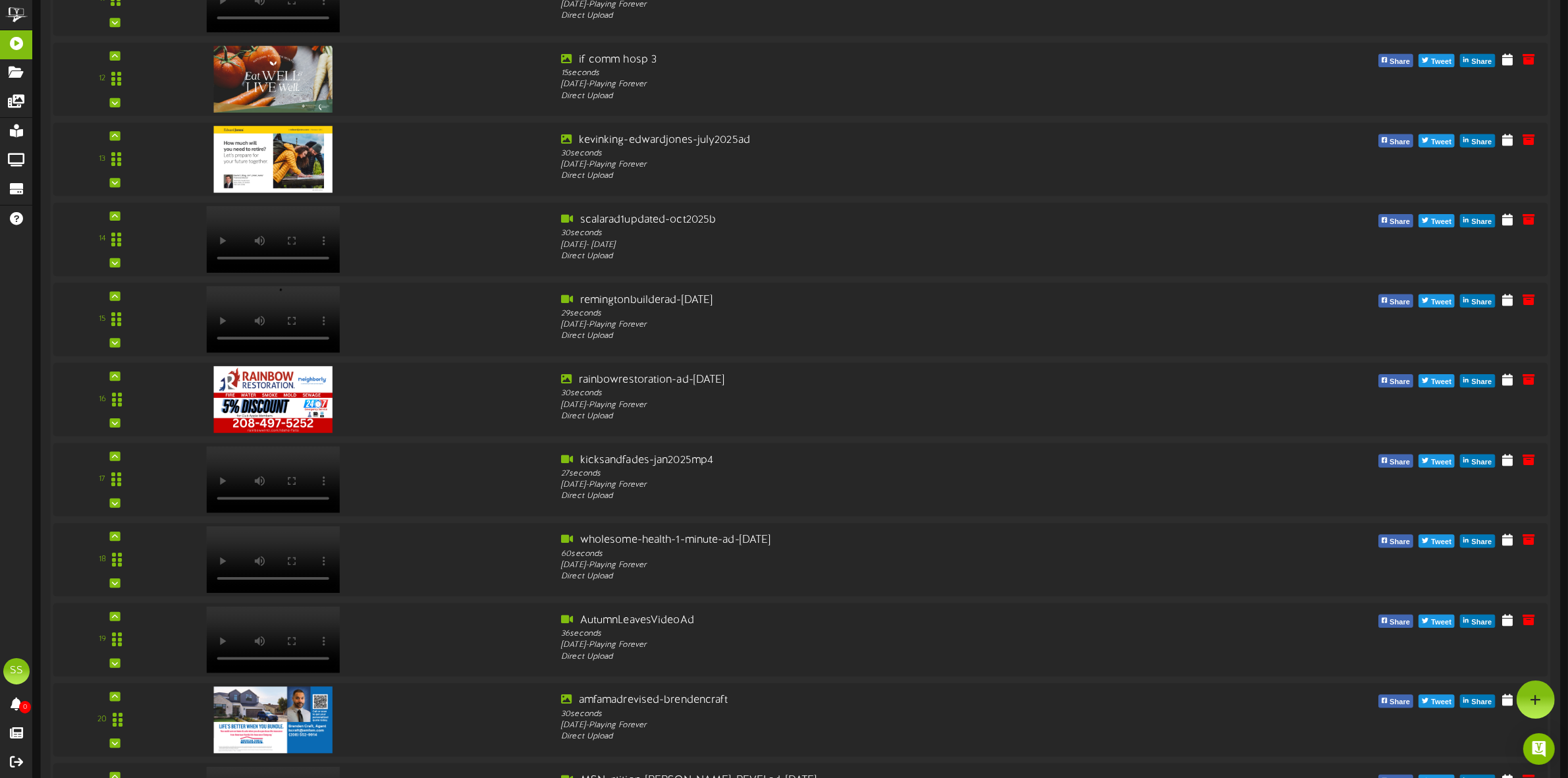
scroll to position [1369, 0]
